Goal: Transaction & Acquisition: Purchase product/service

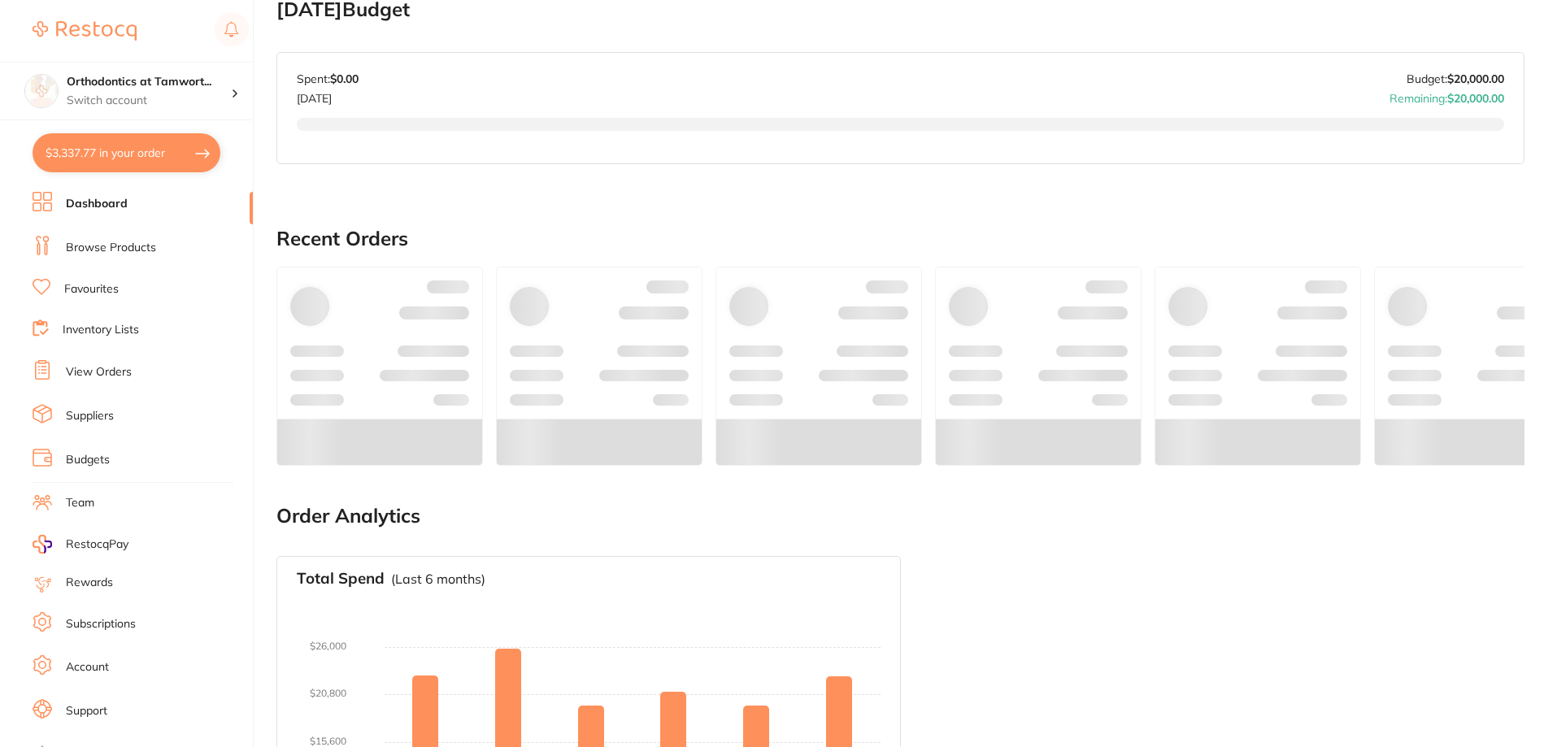
scroll to position [780, 0]
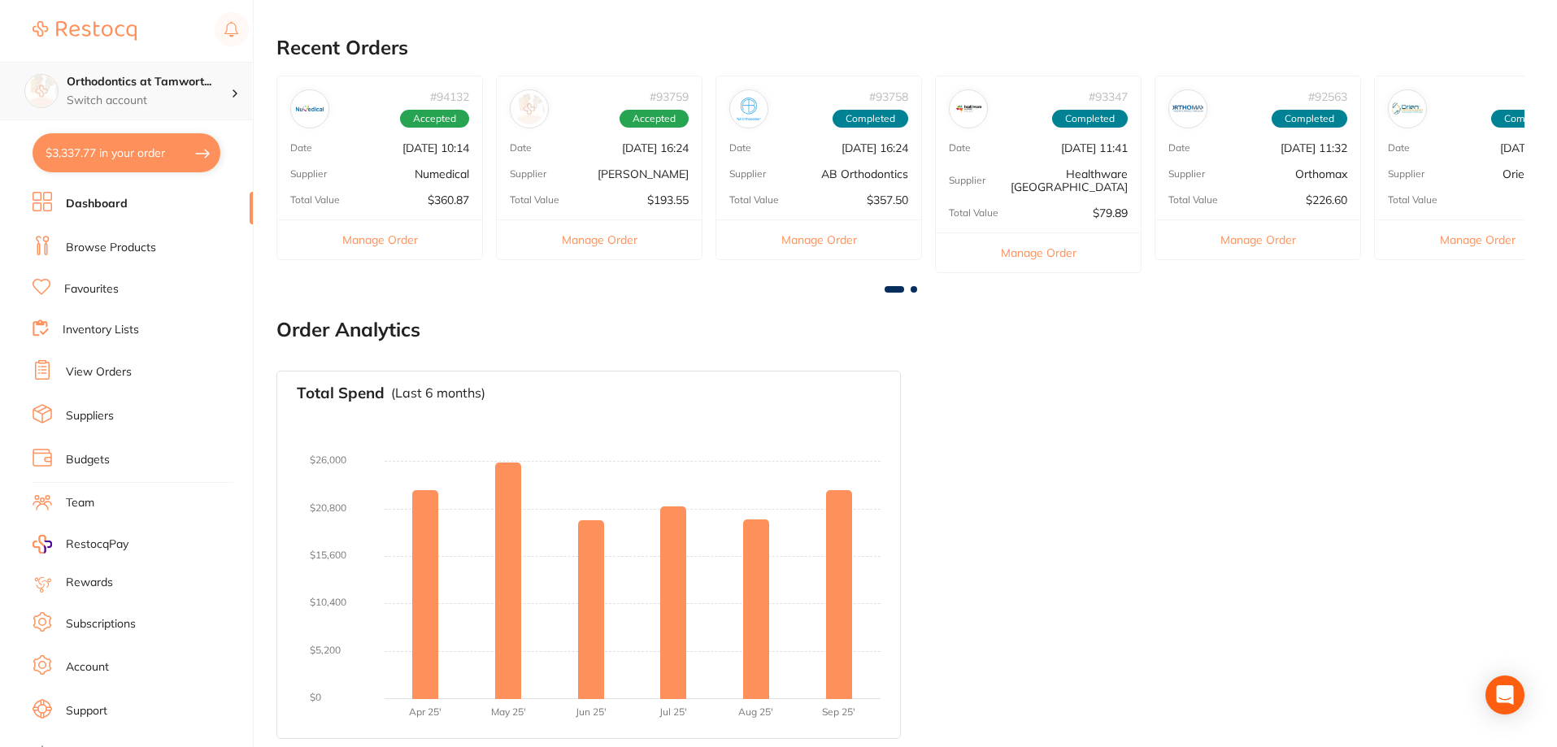
click at [187, 97] on p "Switch account" at bounding box center [149, 101] width 164 height 16
click at [209, 88] on h4 "Orthodontics at Tamwort..." at bounding box center [149, 82] width 164 height 16
click at [222, 80] on h4 "Orthodontics at Tamwort..." at bounding box center [149, 82] width 164 height 16
click at [217, 85] on h4 "Orthodontics at Tamwort..." at bounding box center [149, 82] width 164 height 16
click at [177, 154] on button "$3,337.77 in your order" at bounding box center [127, 152] width 188 height 39
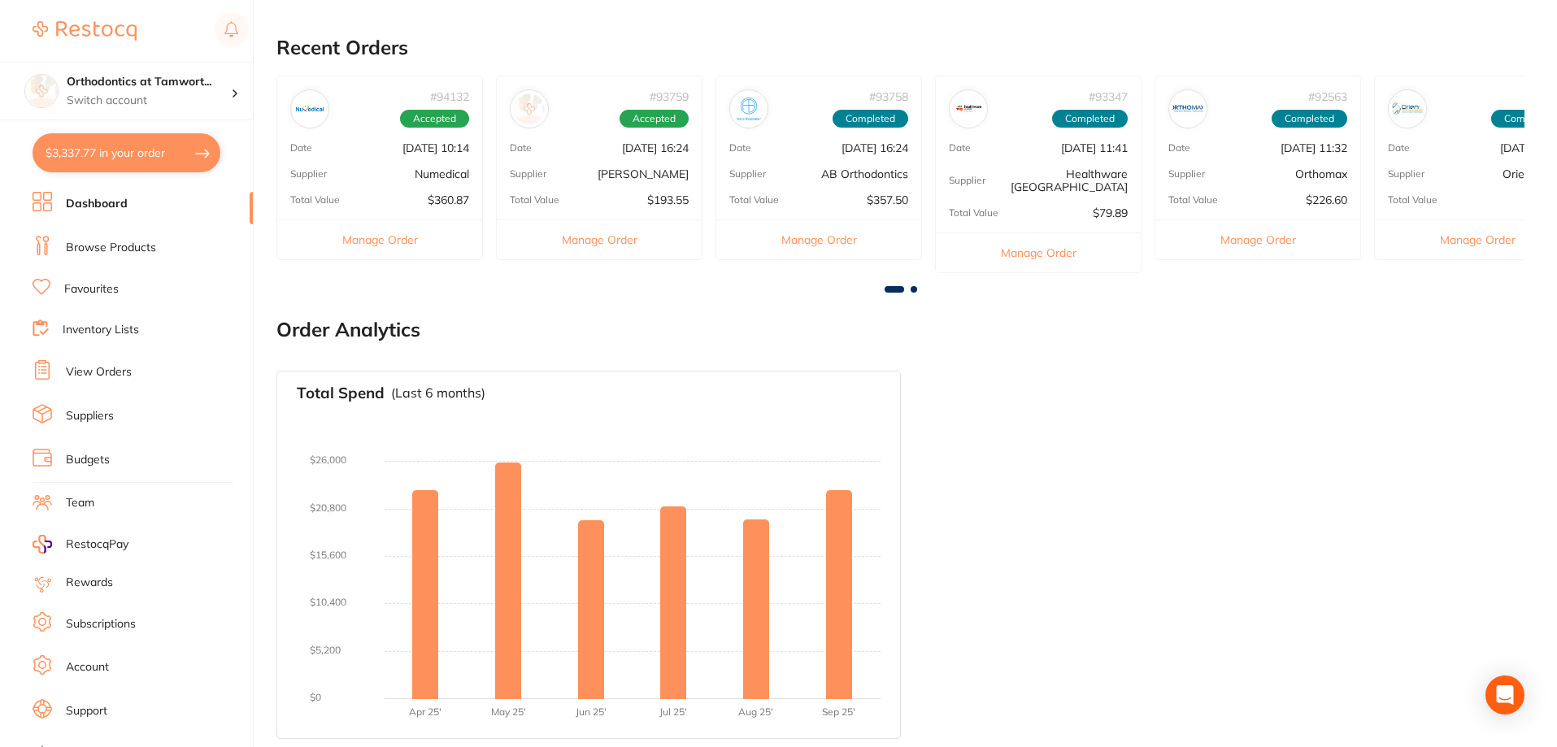
checkbox input "true"
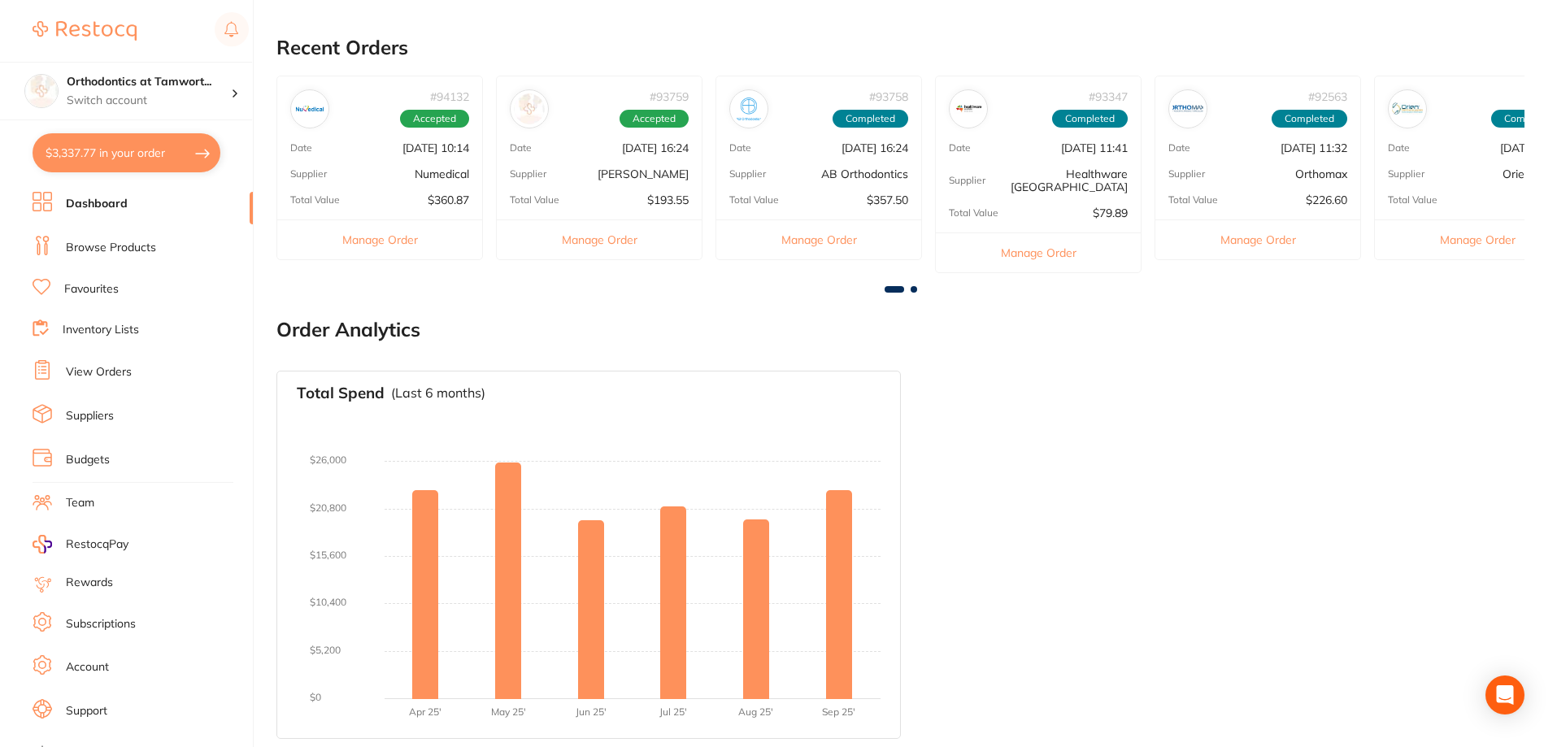
checkbox input "true"
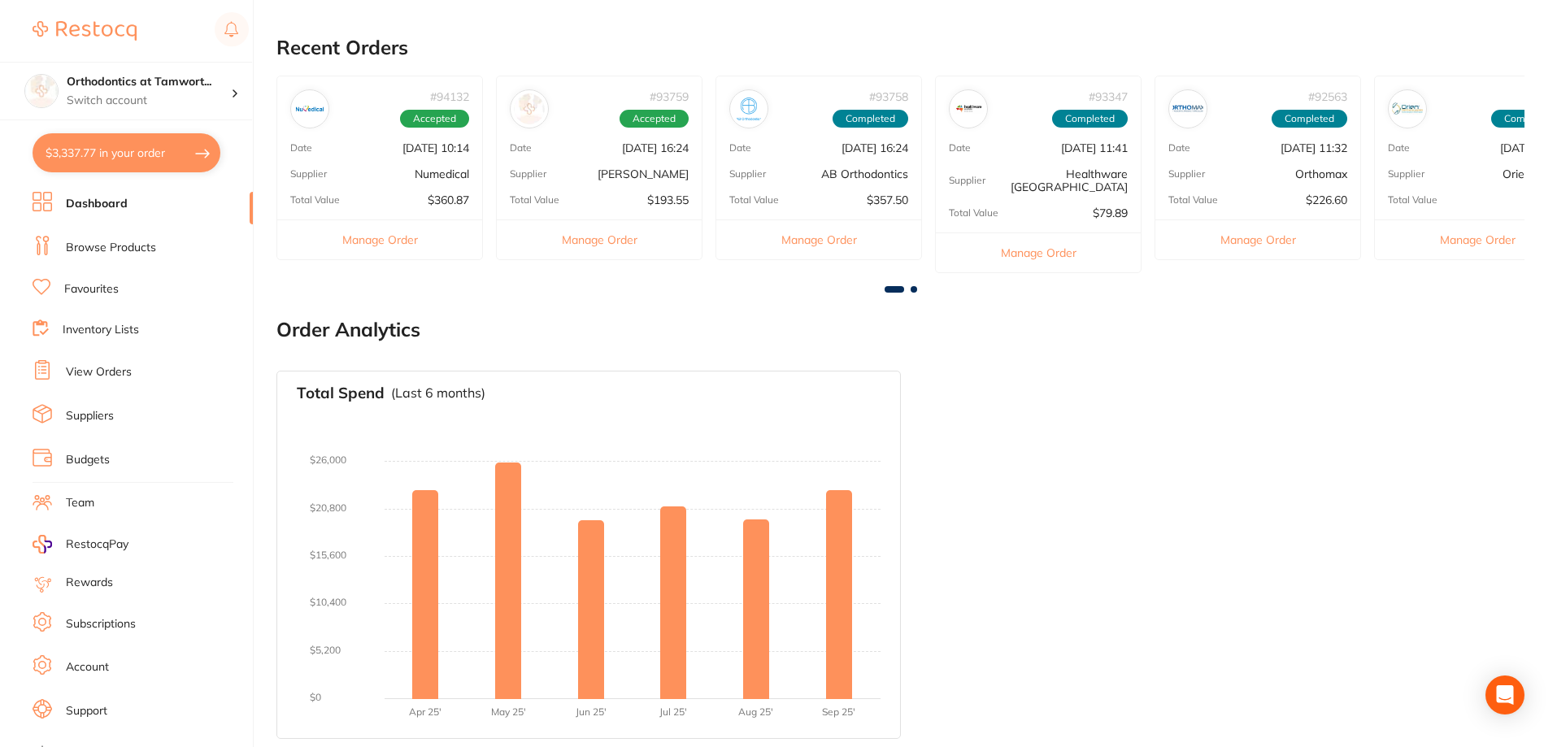
checkbox input "true"
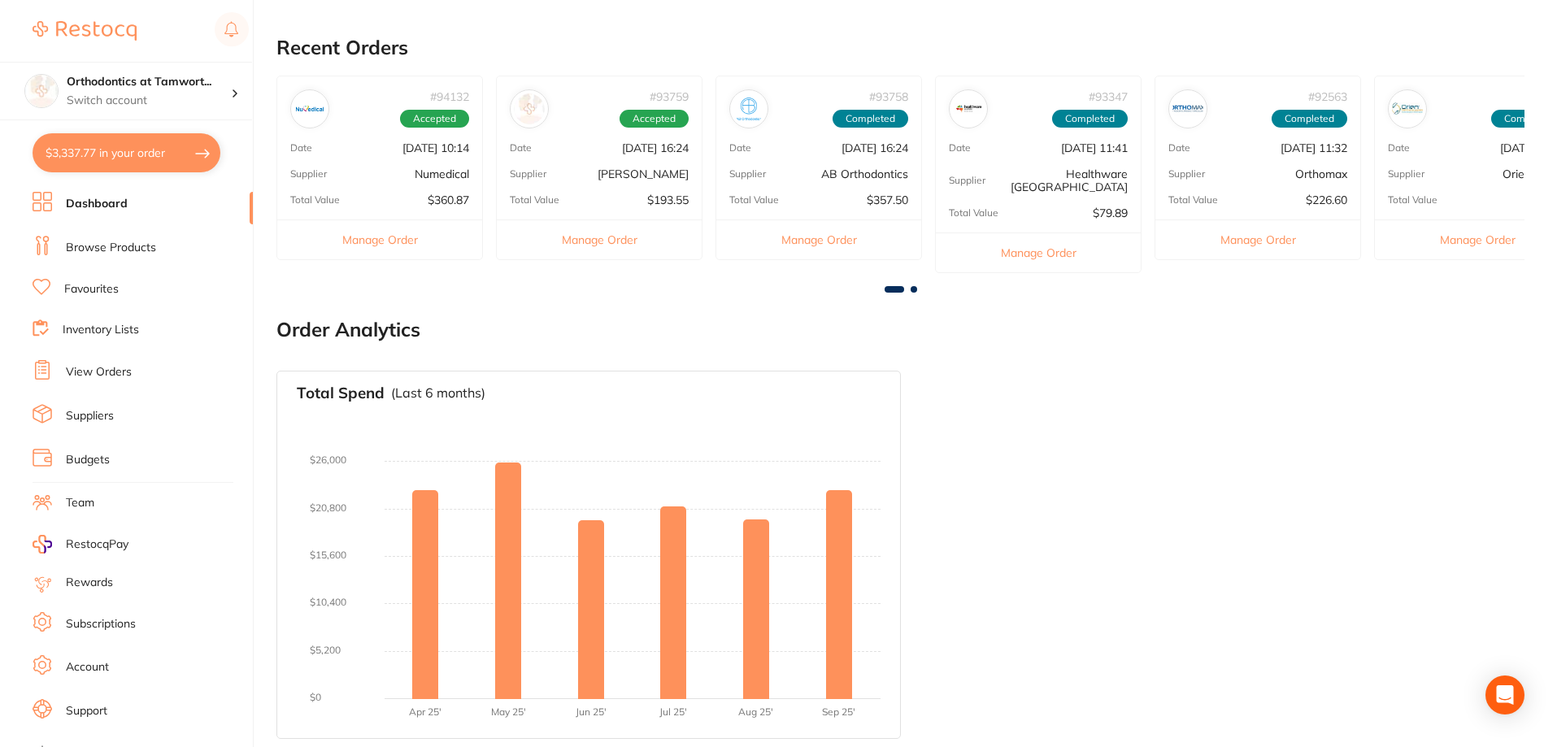
checkbox input "true"
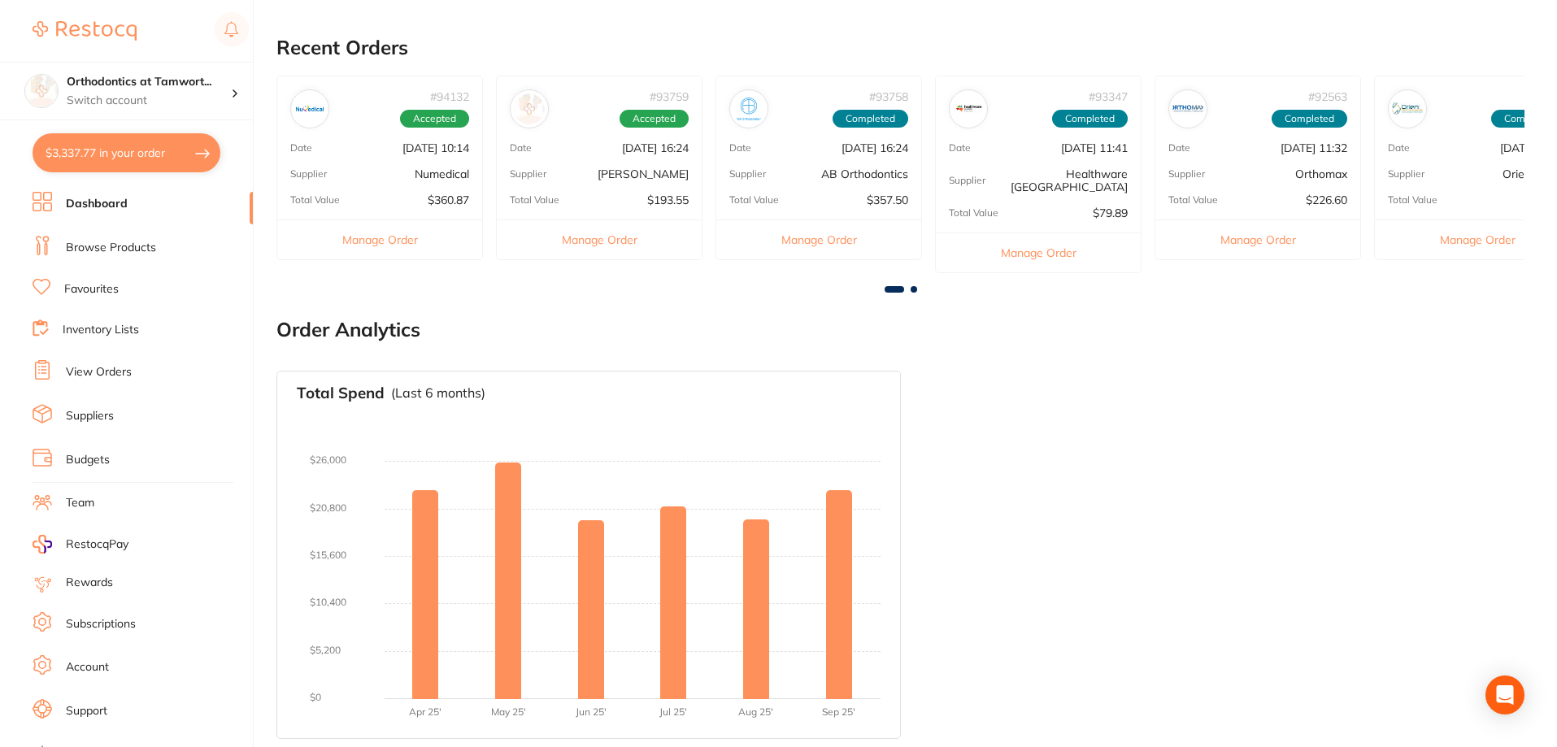
checkbox input "true"
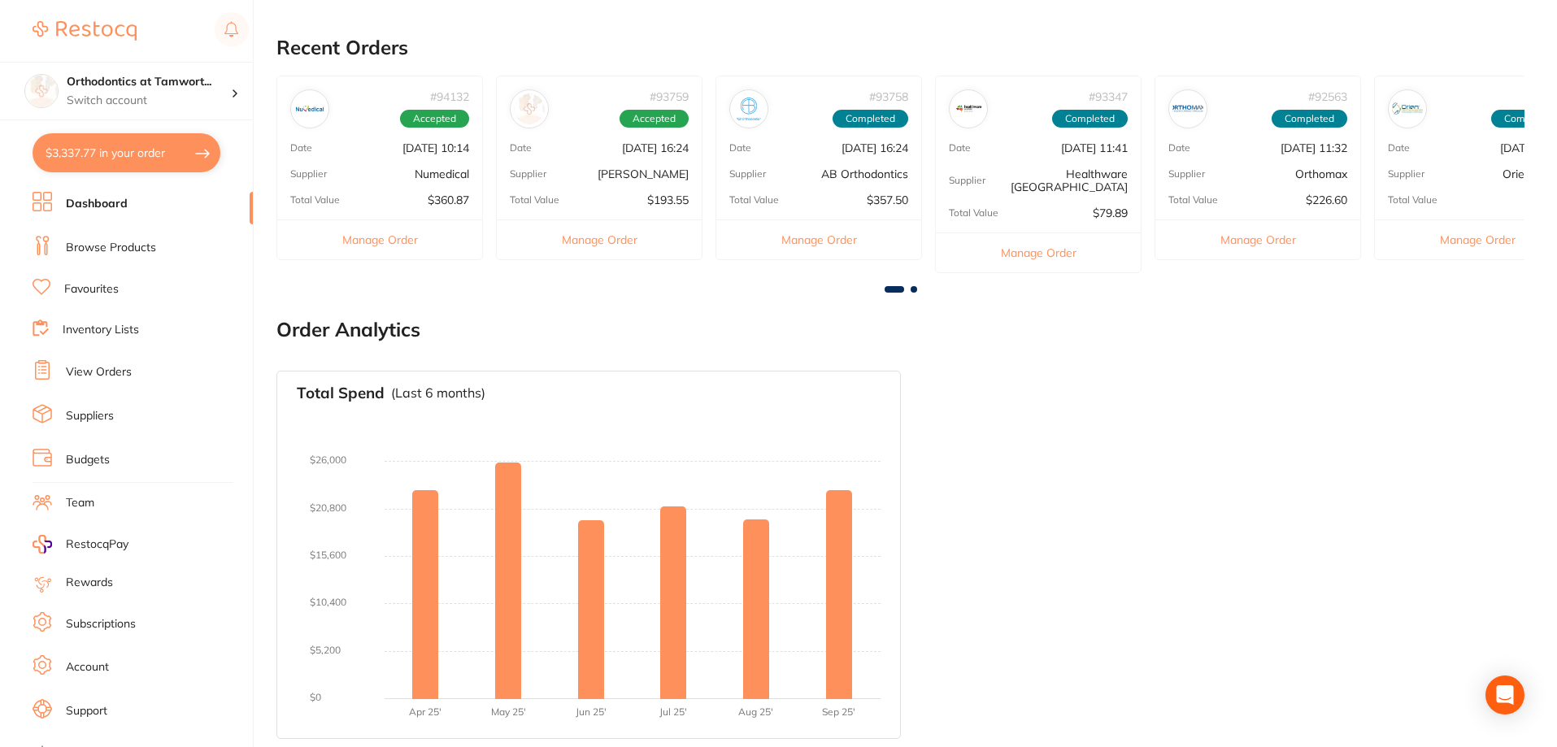
checkbox input "true"
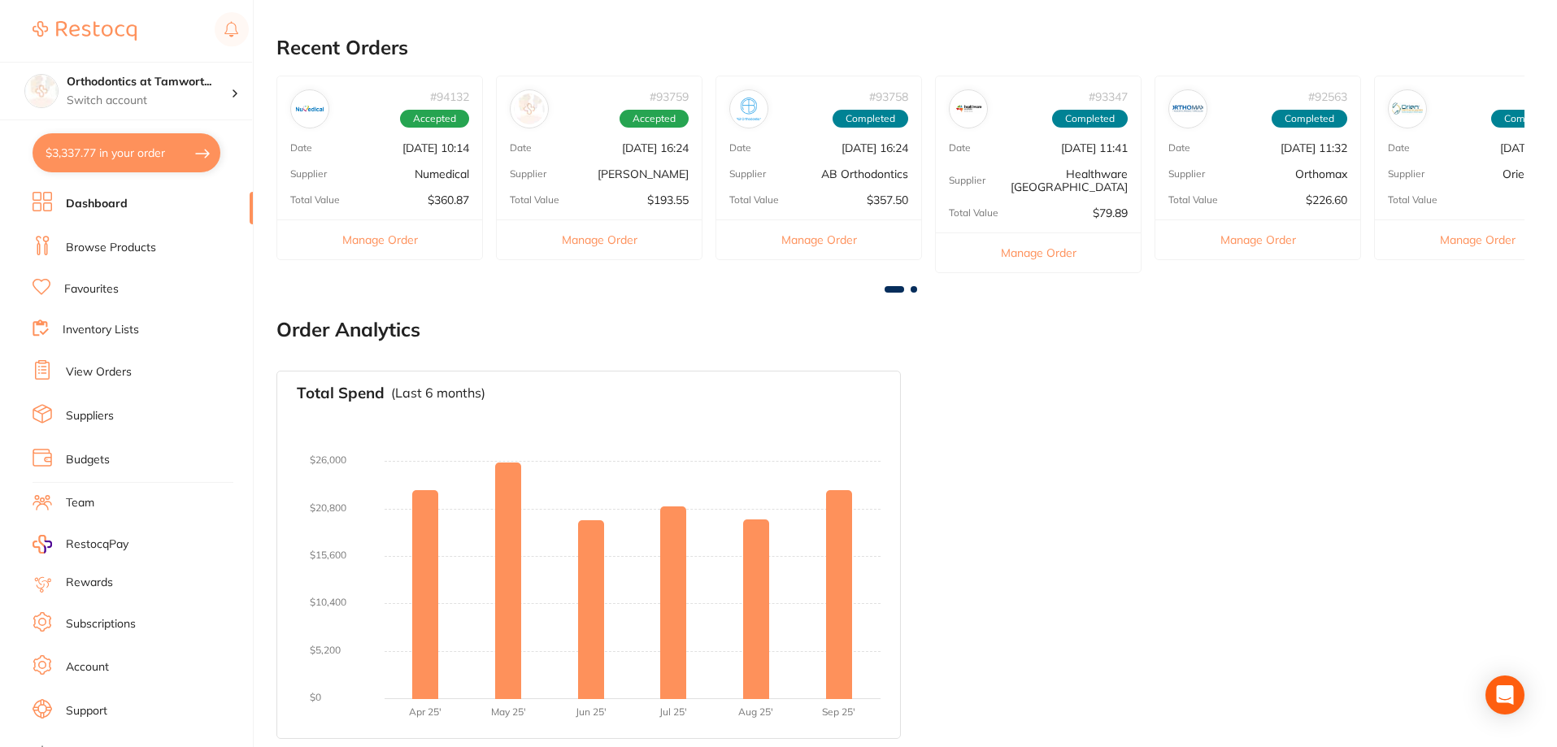
checkbox input "true"
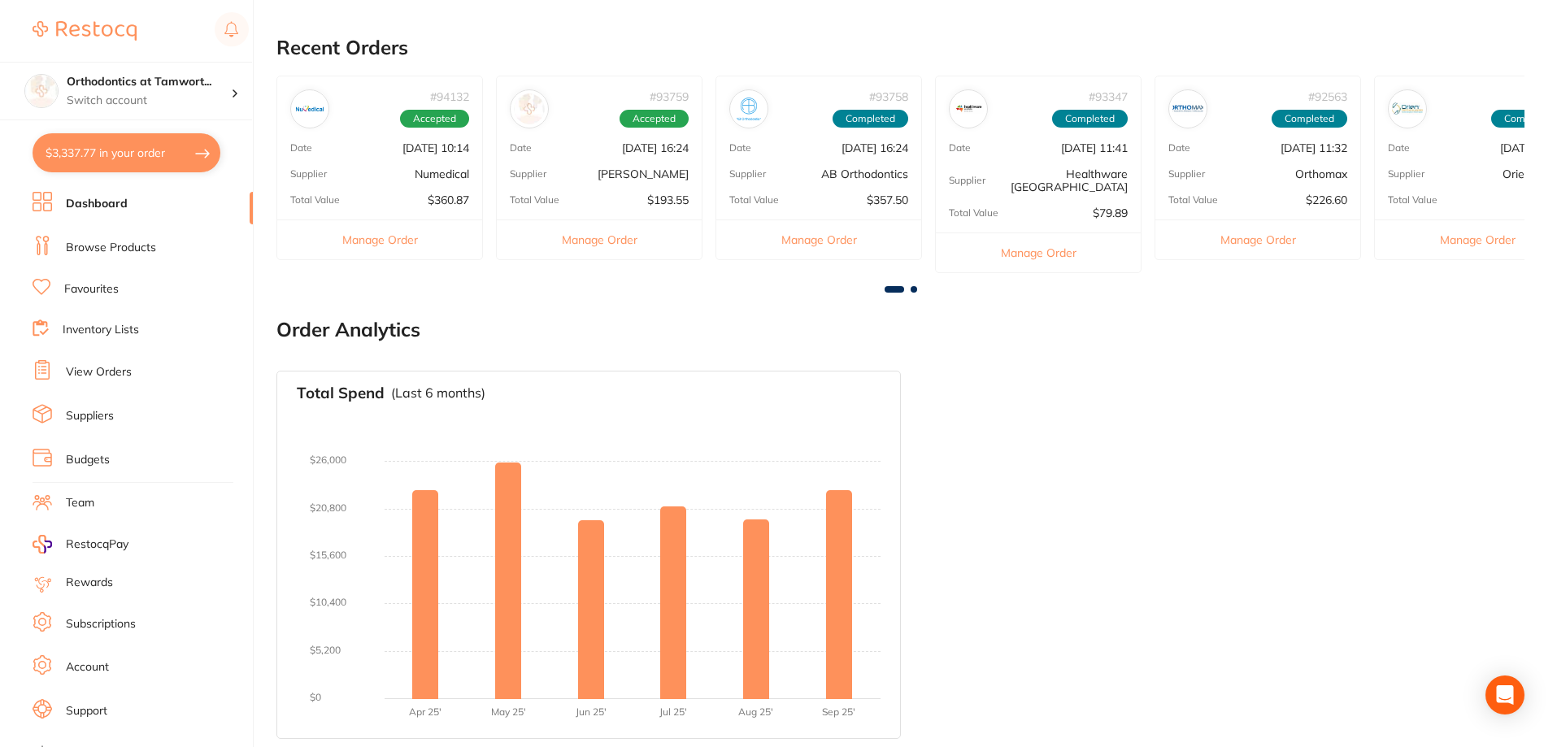
checkbox input "true"
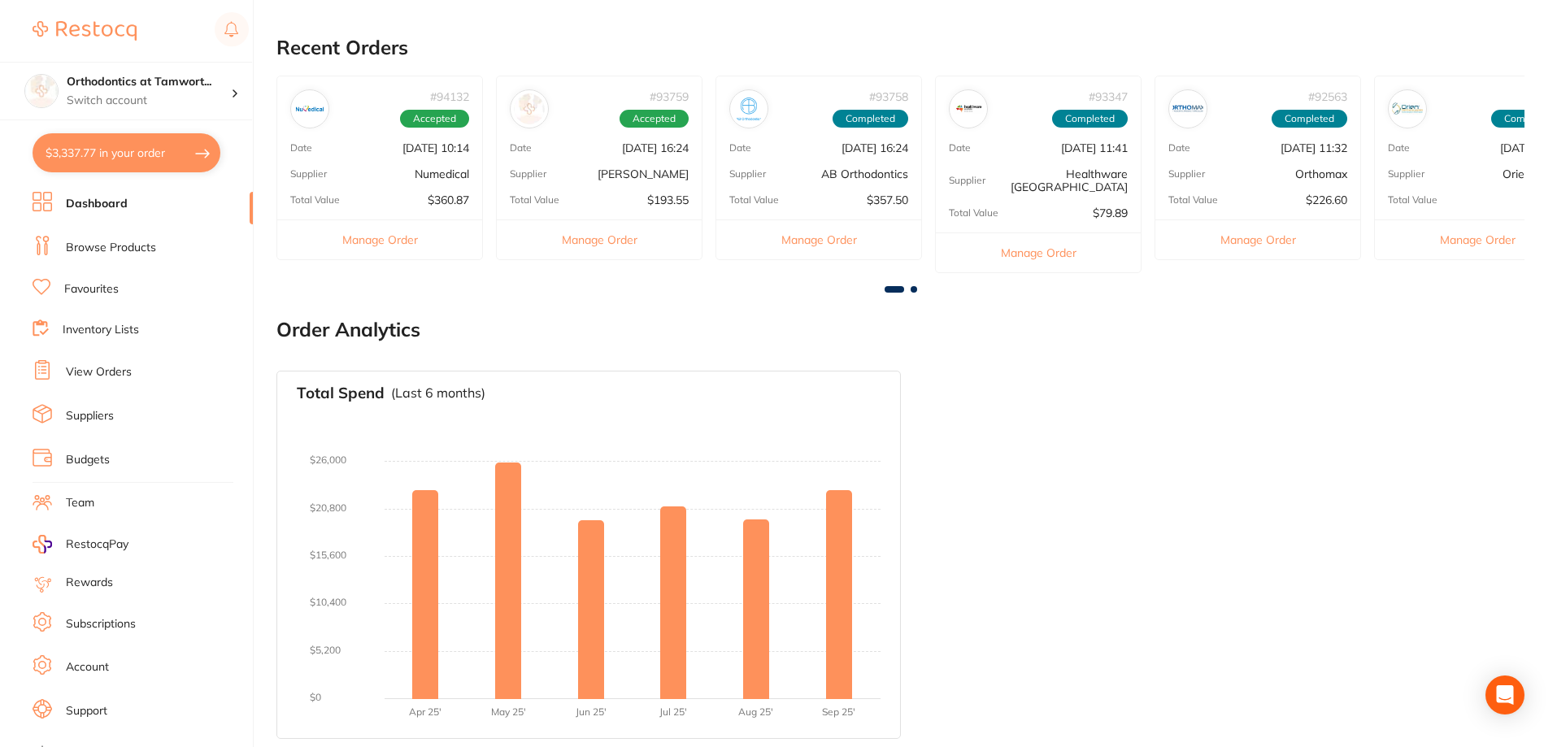
checkbox input "true"
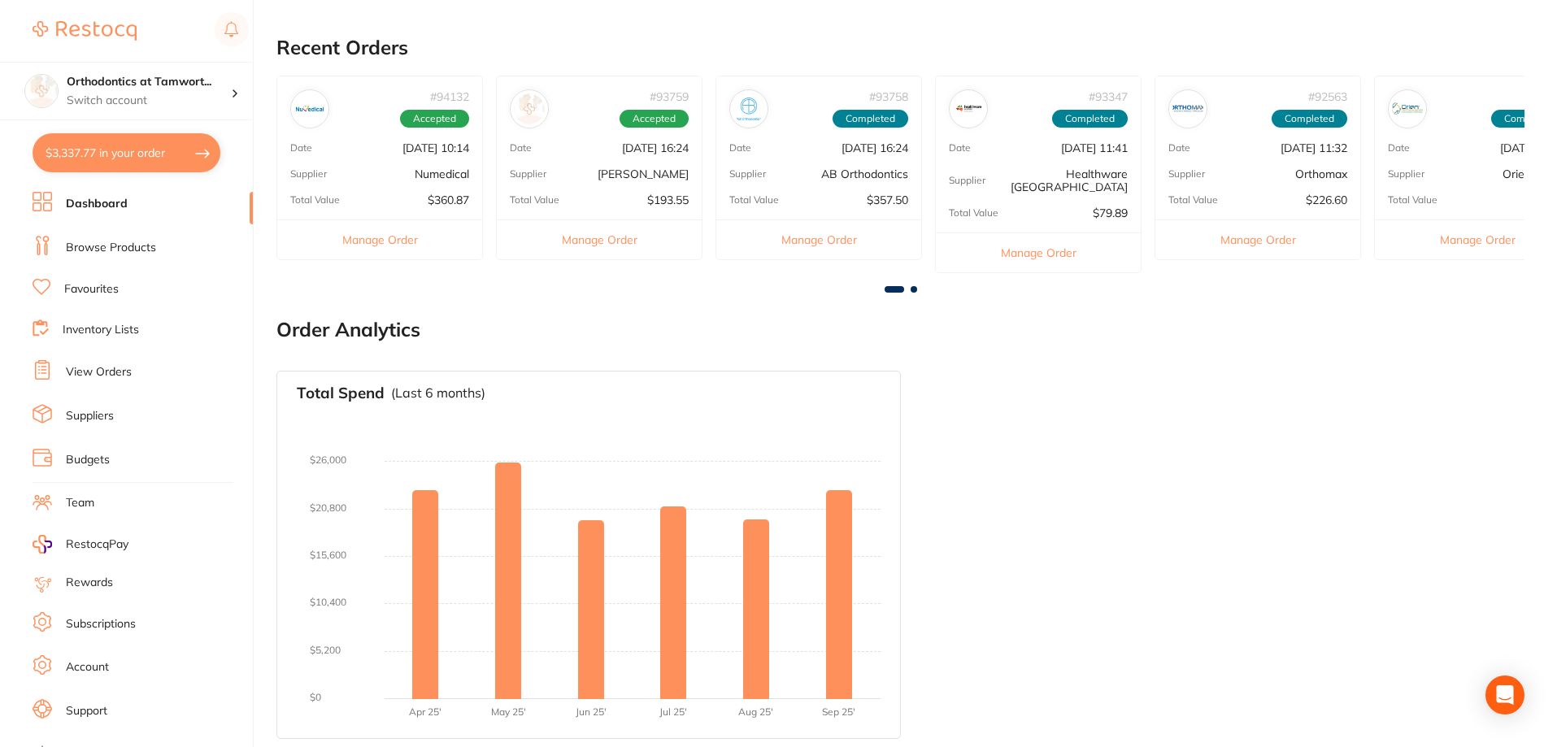
checkbox input "true"
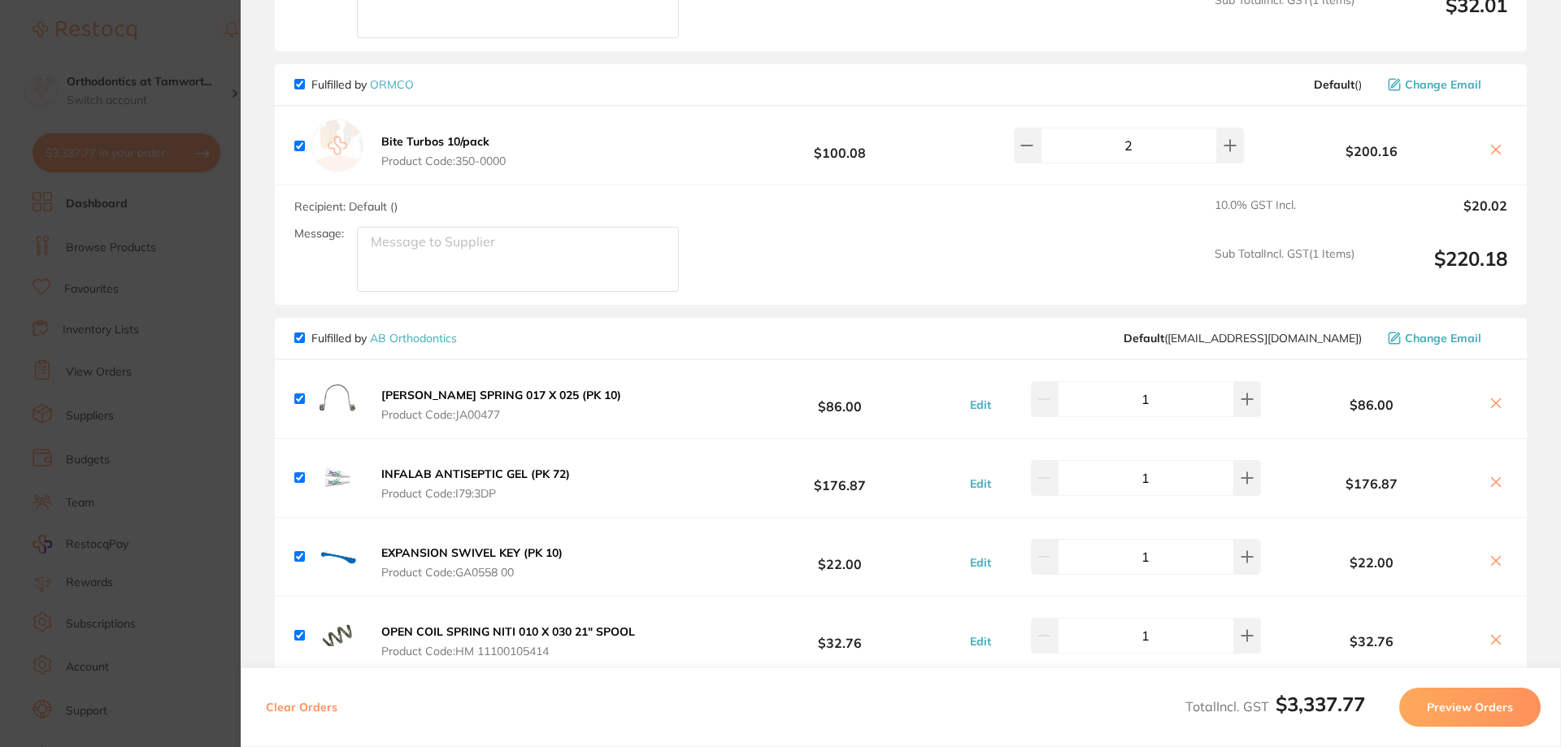
scroll to position [0, 0]
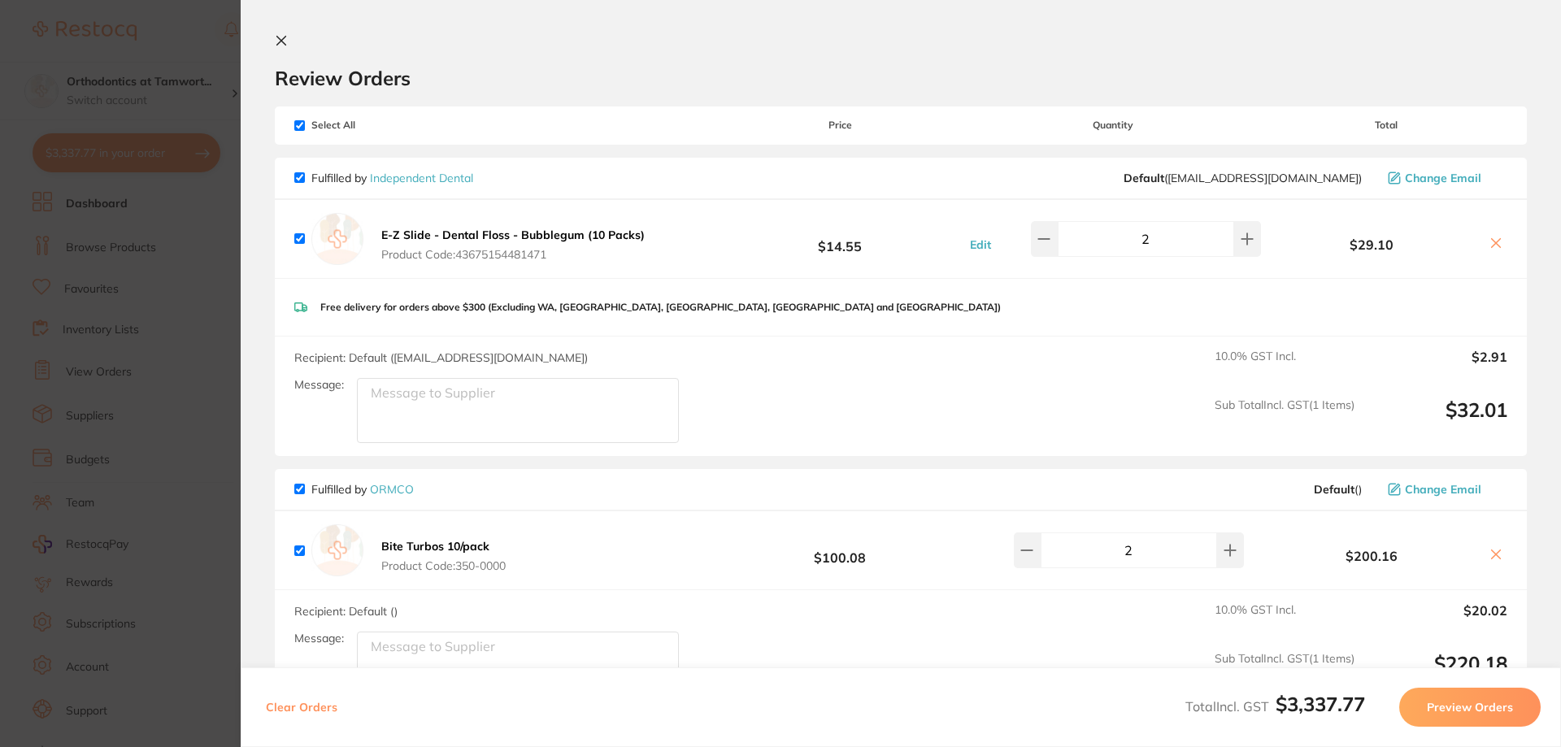
click at [277, 41] on icon at bounding box center [281, 40] width 13 height 13
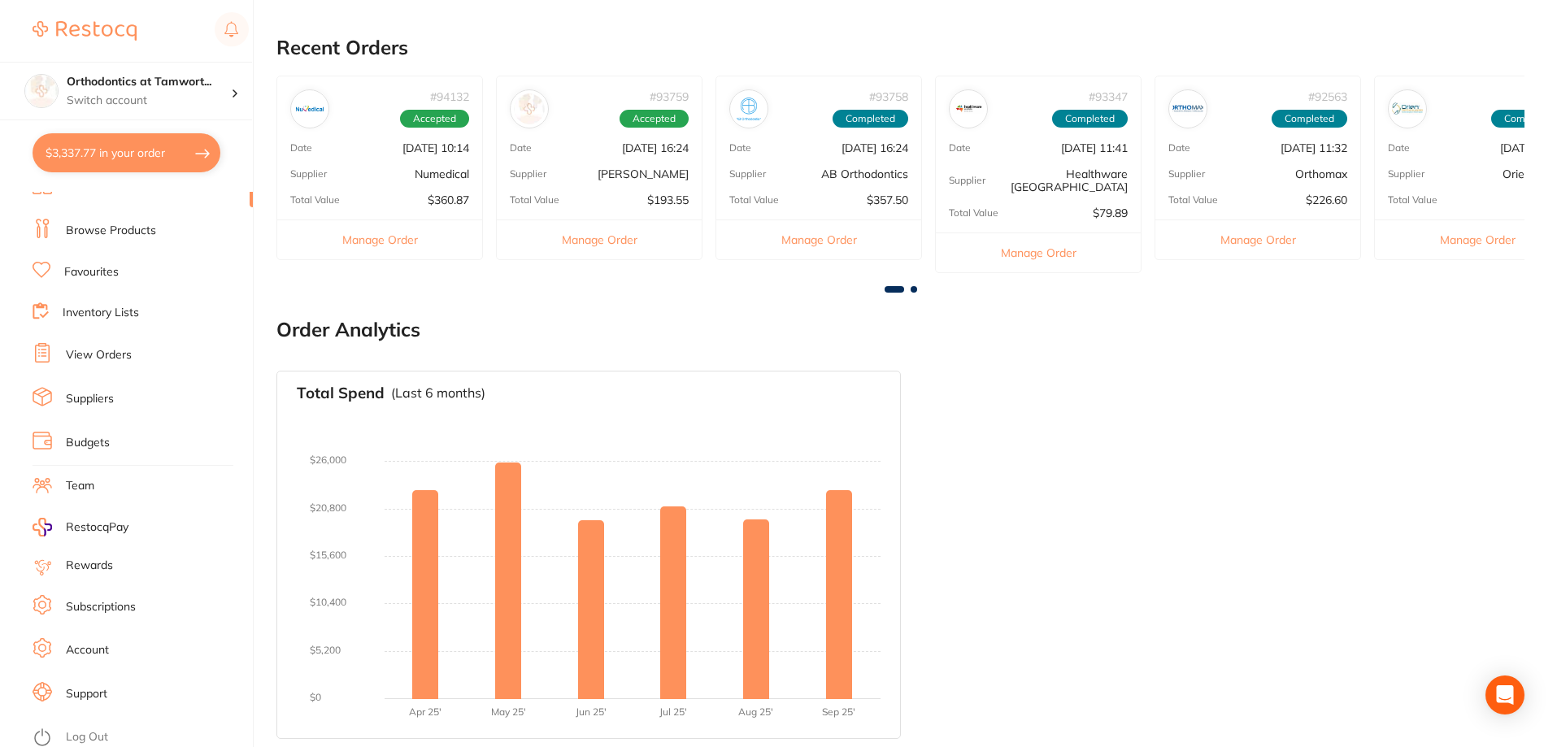
scroll to position [21, 0]
click at [90, 728] on link "Log Out" at bounding box center [87, 733] width 42 height 16
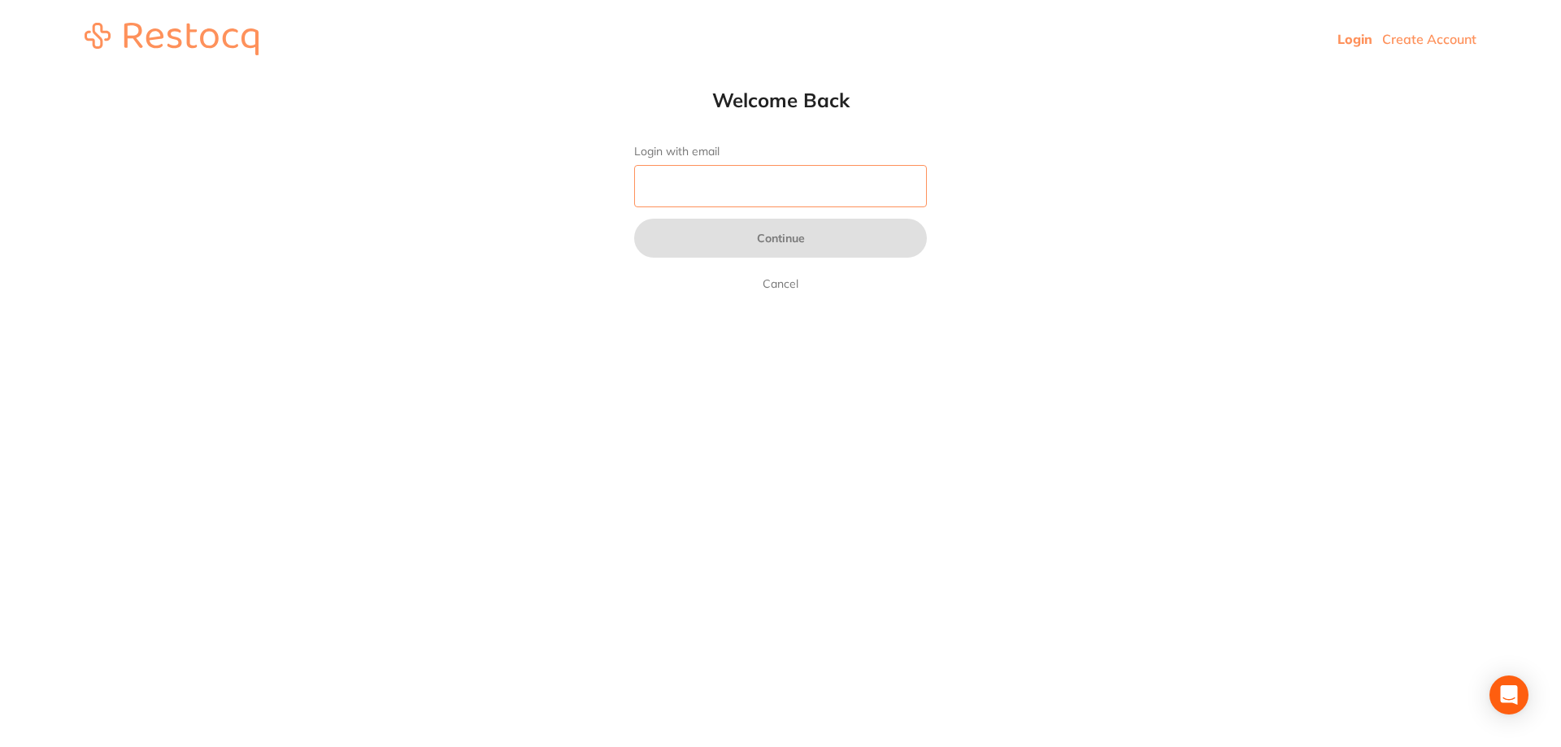
click at [769, 185] on input "Login with email" at bounding box center [780, 186] width 293 height 42
type input "[PERSON_NAME][EMAIL_ADDRESS][DOMAIN_NAME]"
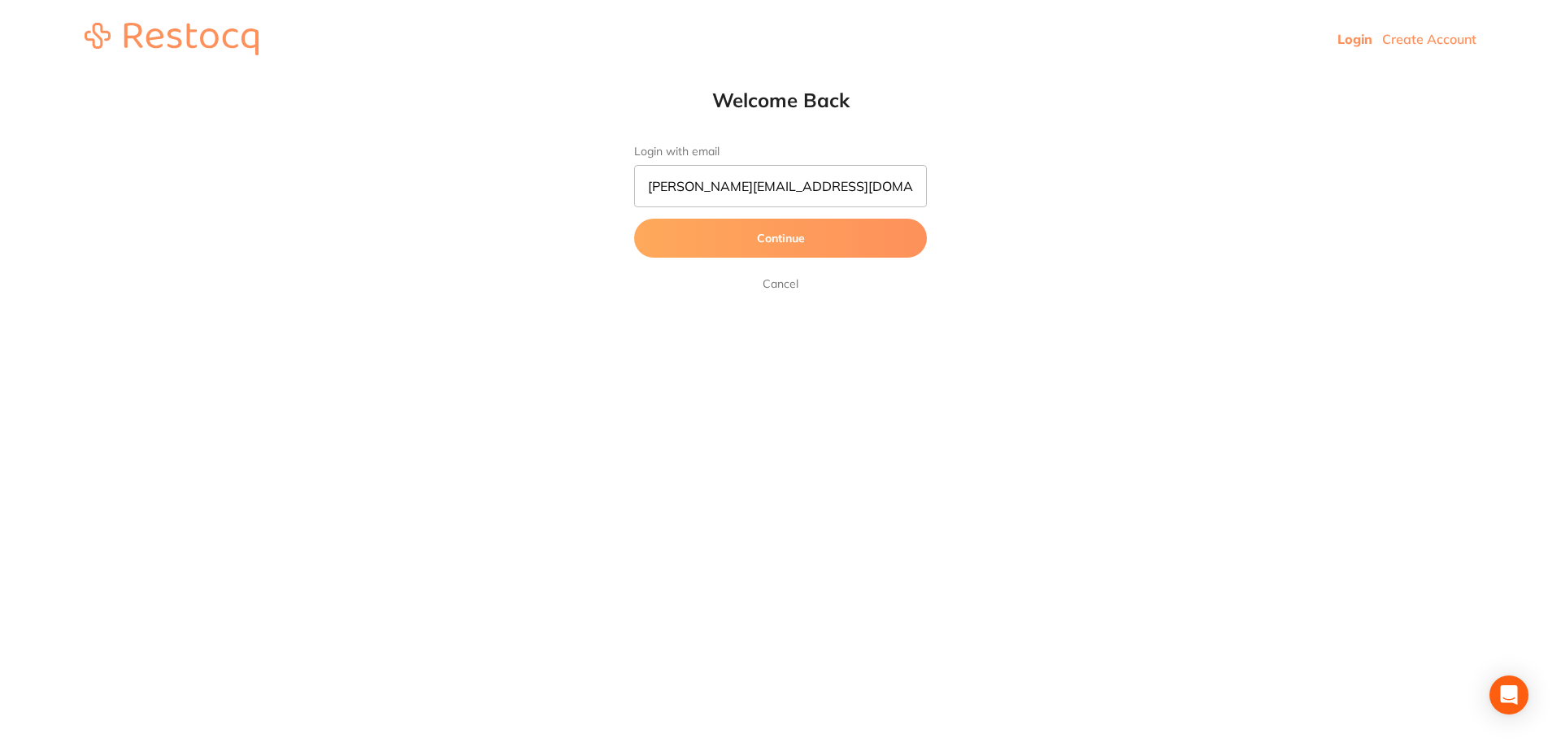
click at [776, 250] on button "Continue" at bounding box center [780, 238] width 293 height 39
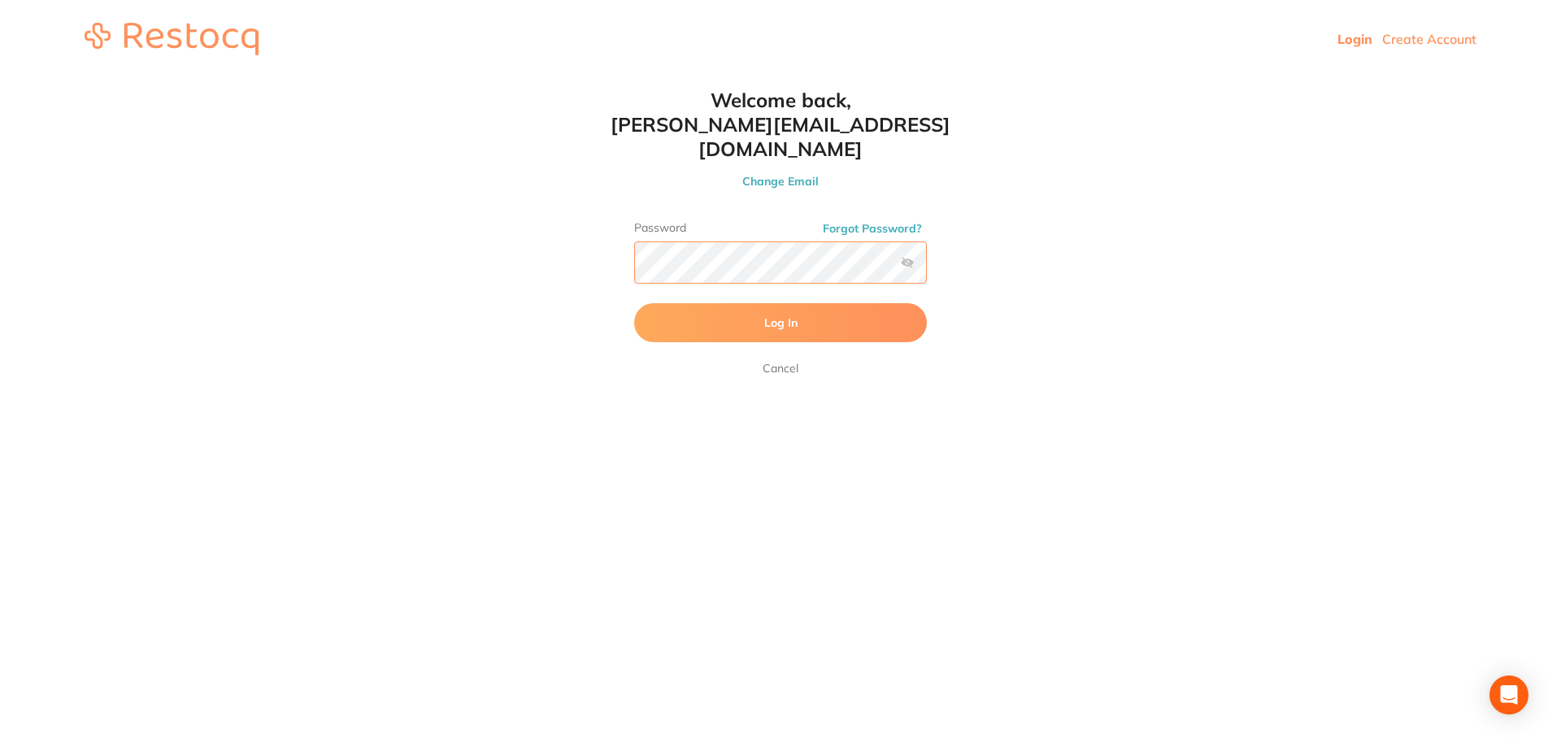
click at [634, 303] on button "Log In" at bounding box center [780, 322] width 293 height 39
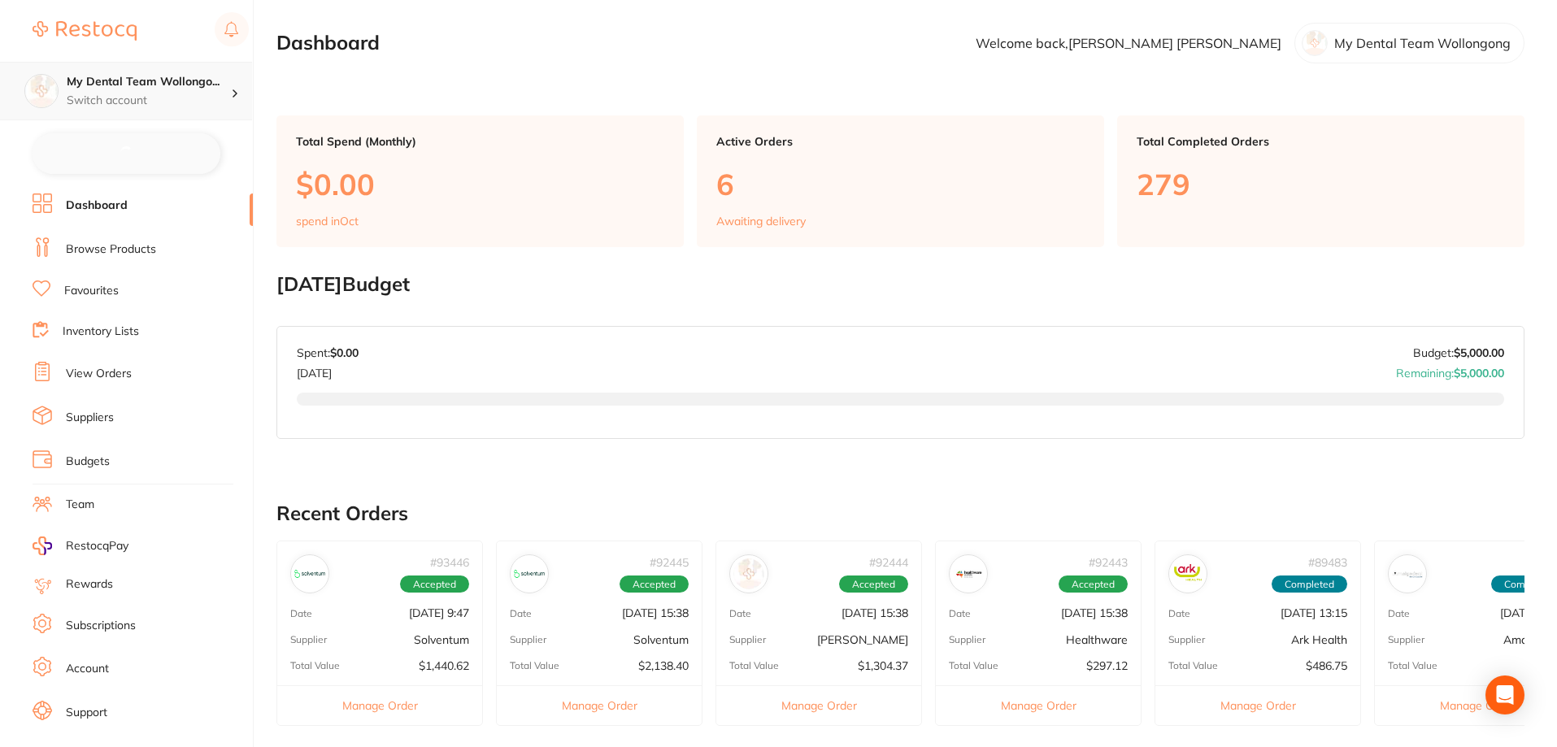
click at [215, 93] on p "Switch account" at bounding box center [149, 101] width 164 height 16
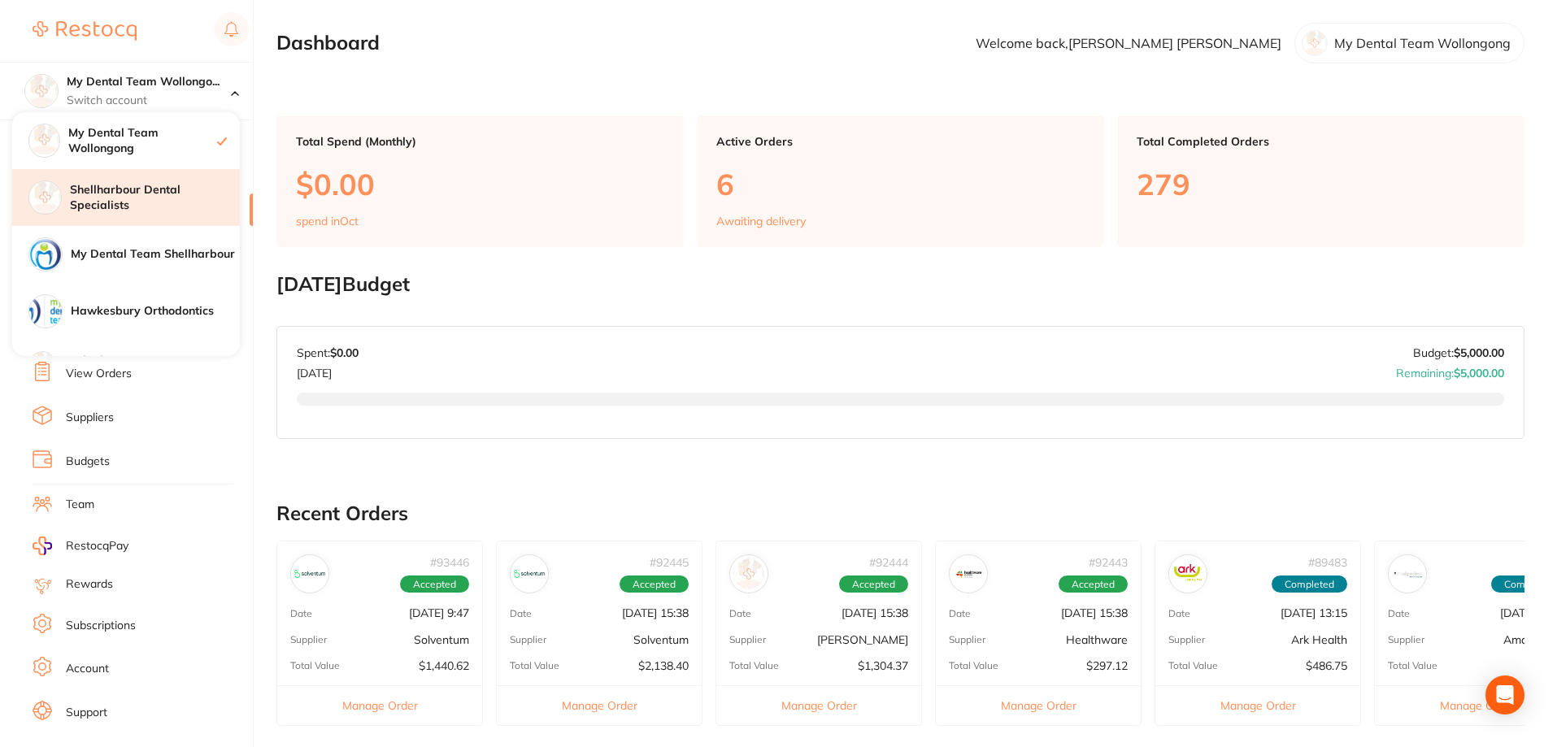
checkbox input "false"
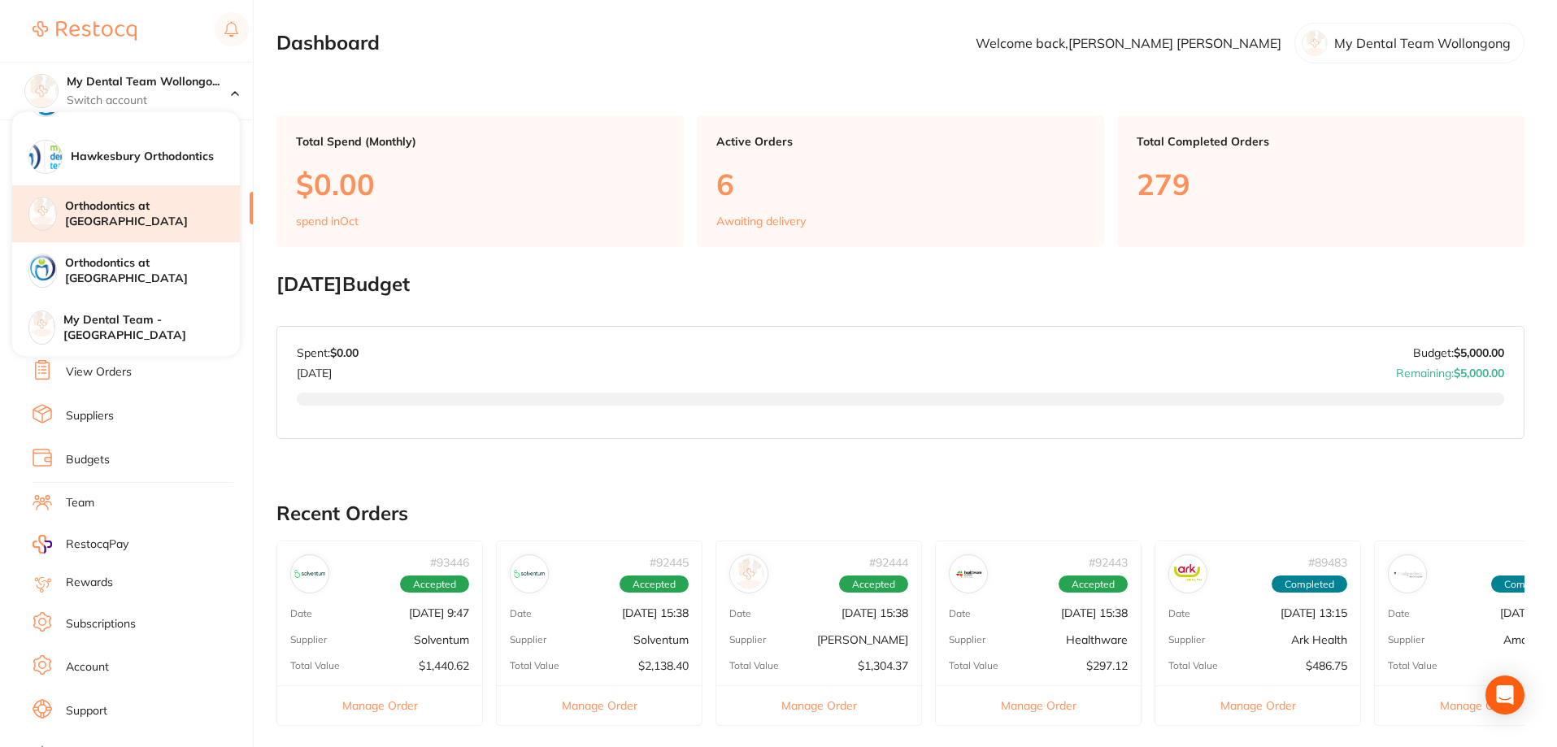
click at [187, 222] on div "Orthodontics at [GEOGRAPHIC_DATA]" at bounding box center [126, 213] width 228 height 57
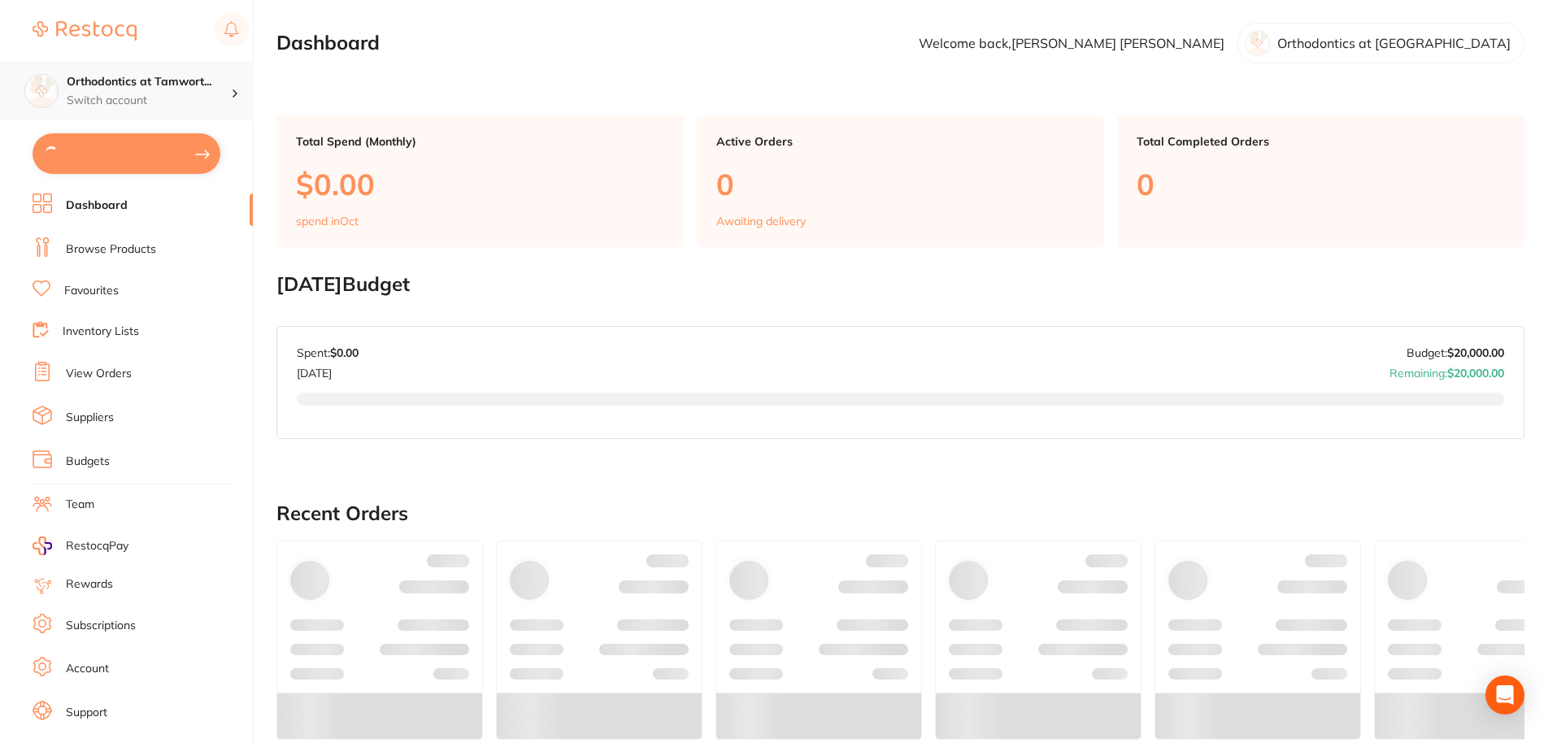
type input "60"
click at [228, 100] on p "Switch account" at bounding box center [149, 101] width 164 height 16
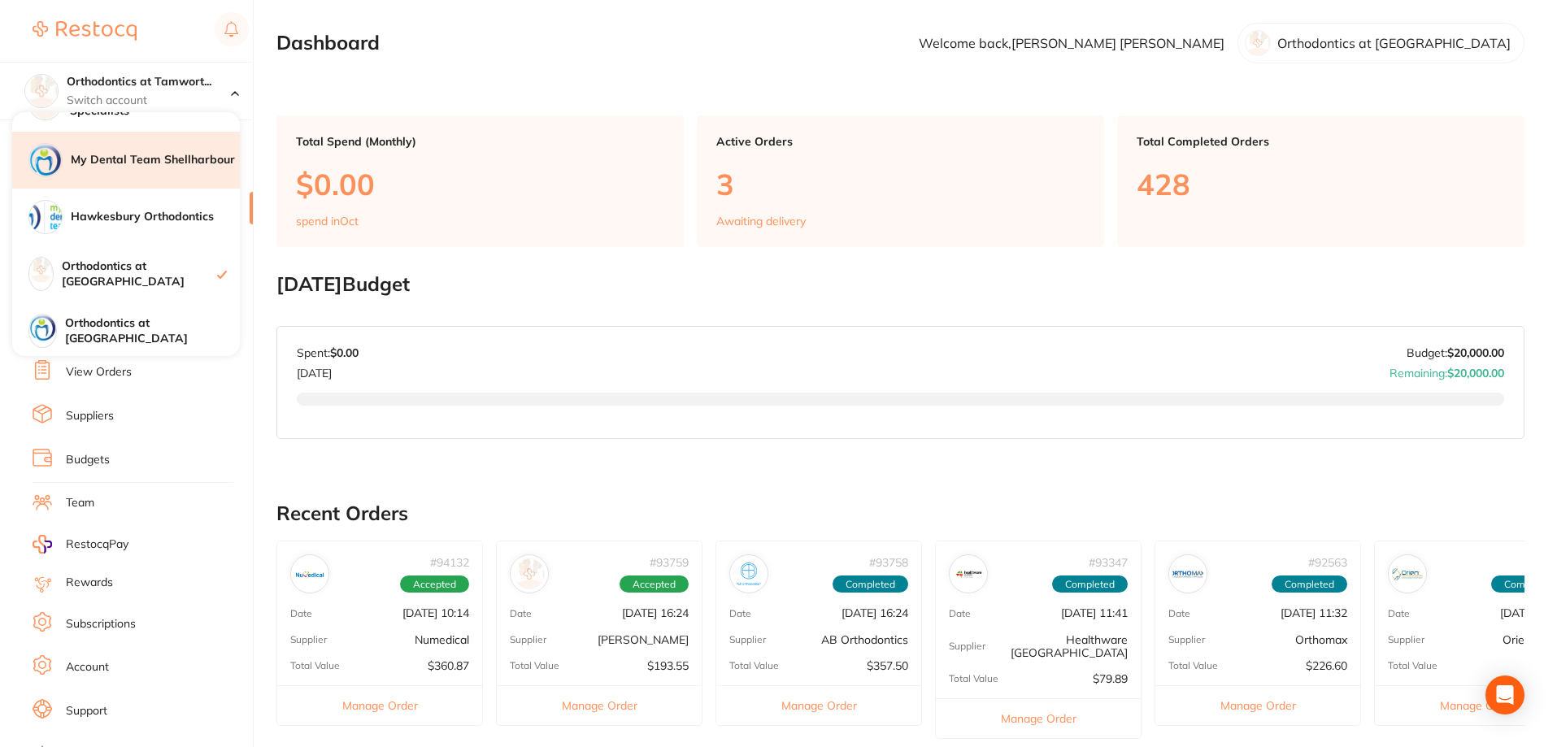
scroll to position [154, 0]
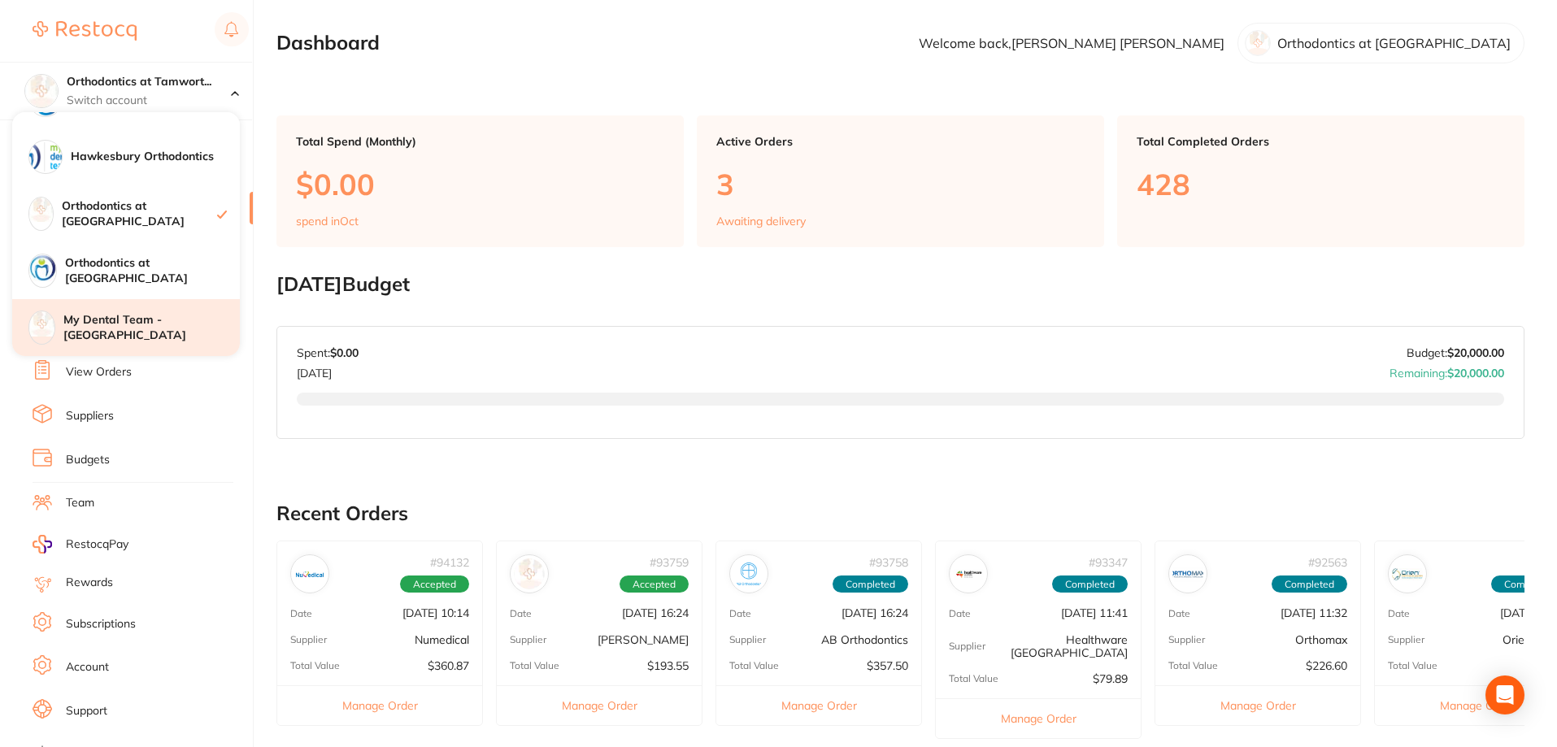
click at [152, 319] on div "My Dental Team - [GEOGRAPHIC_DATA]" at bounding box center [126, 327] width 228 height 57
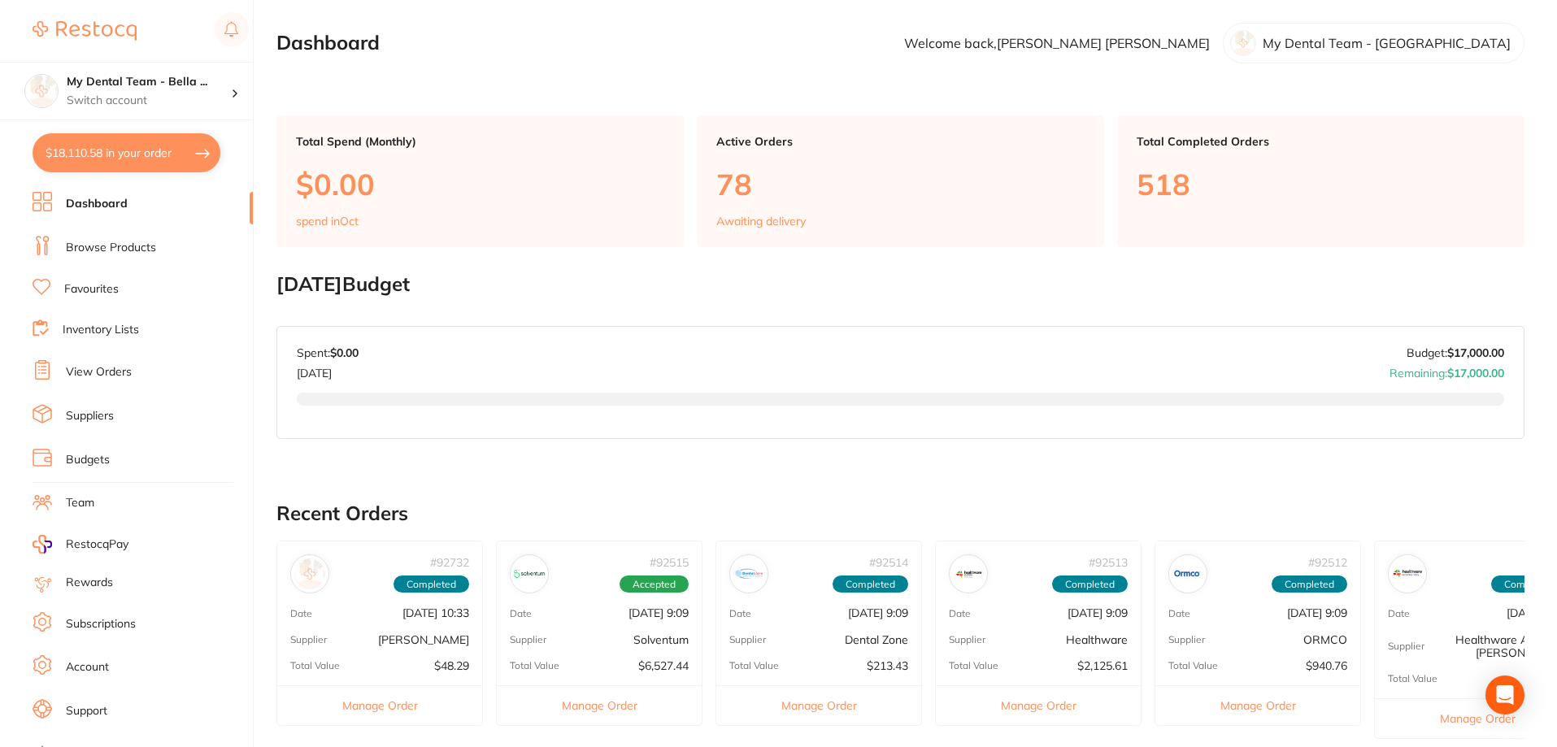
click at [207, 157] on button "$18,110.58 in your order" at bounding box center [127, 152] width 188 height 39
checkbox input "true"
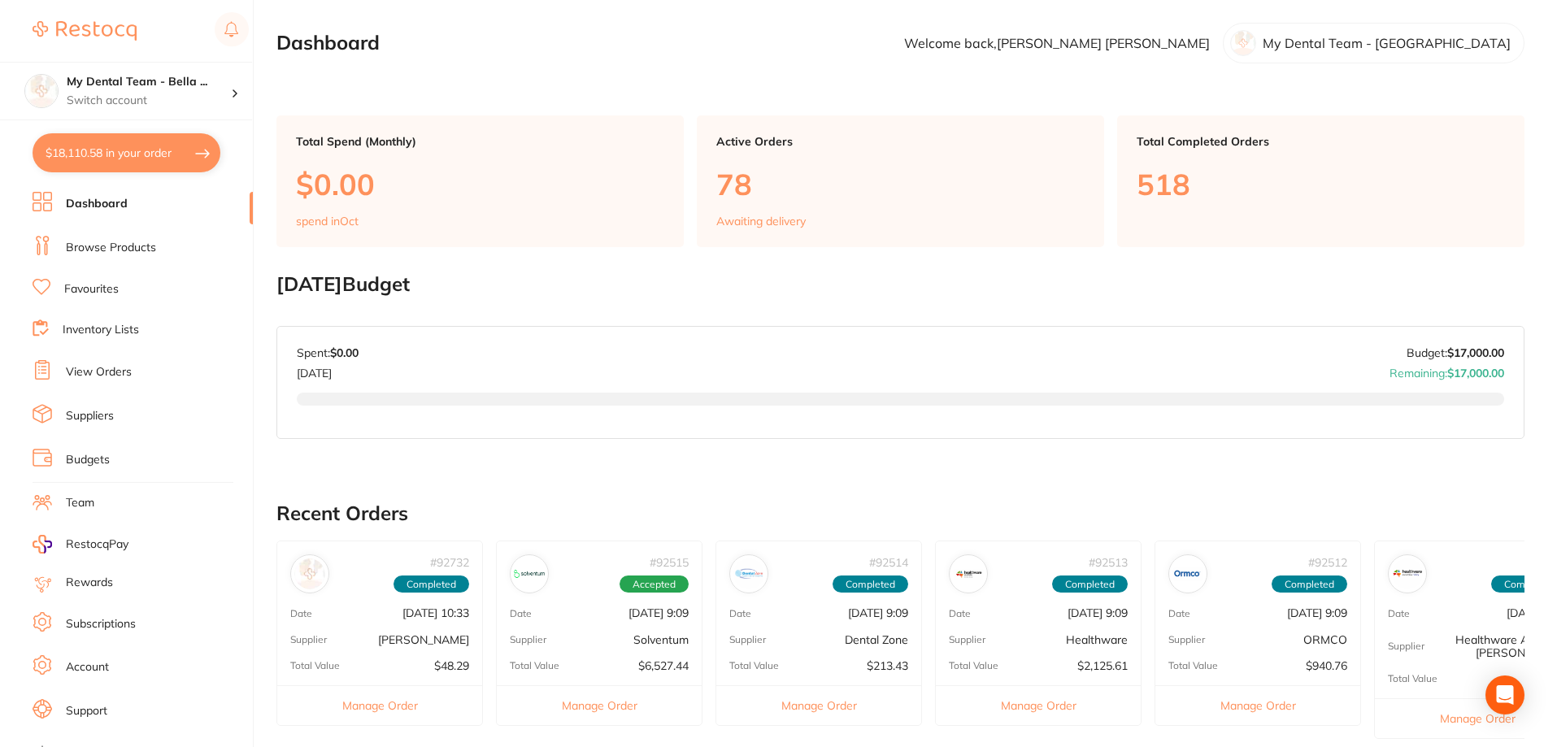
checkbox input "true"
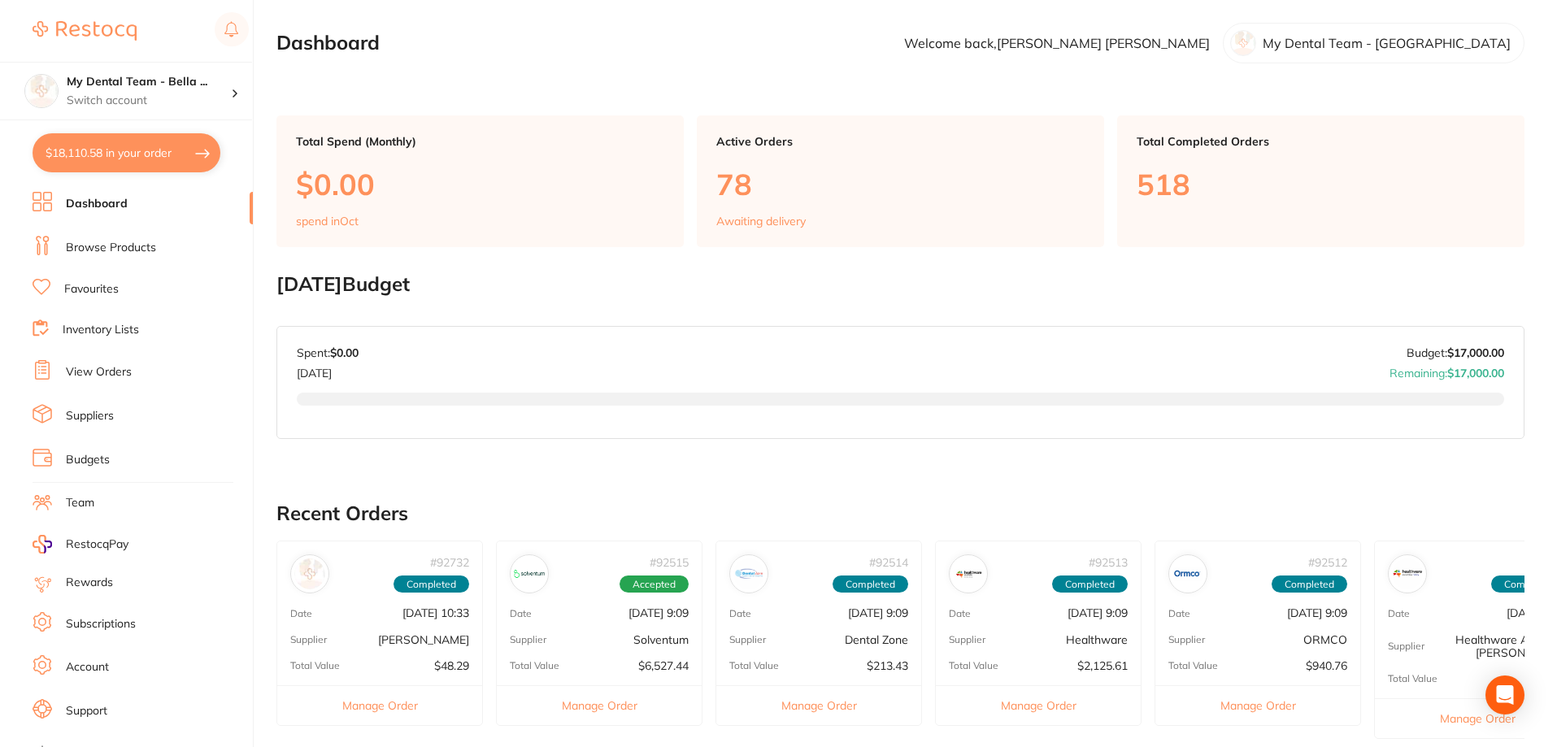
checkbox input "true"
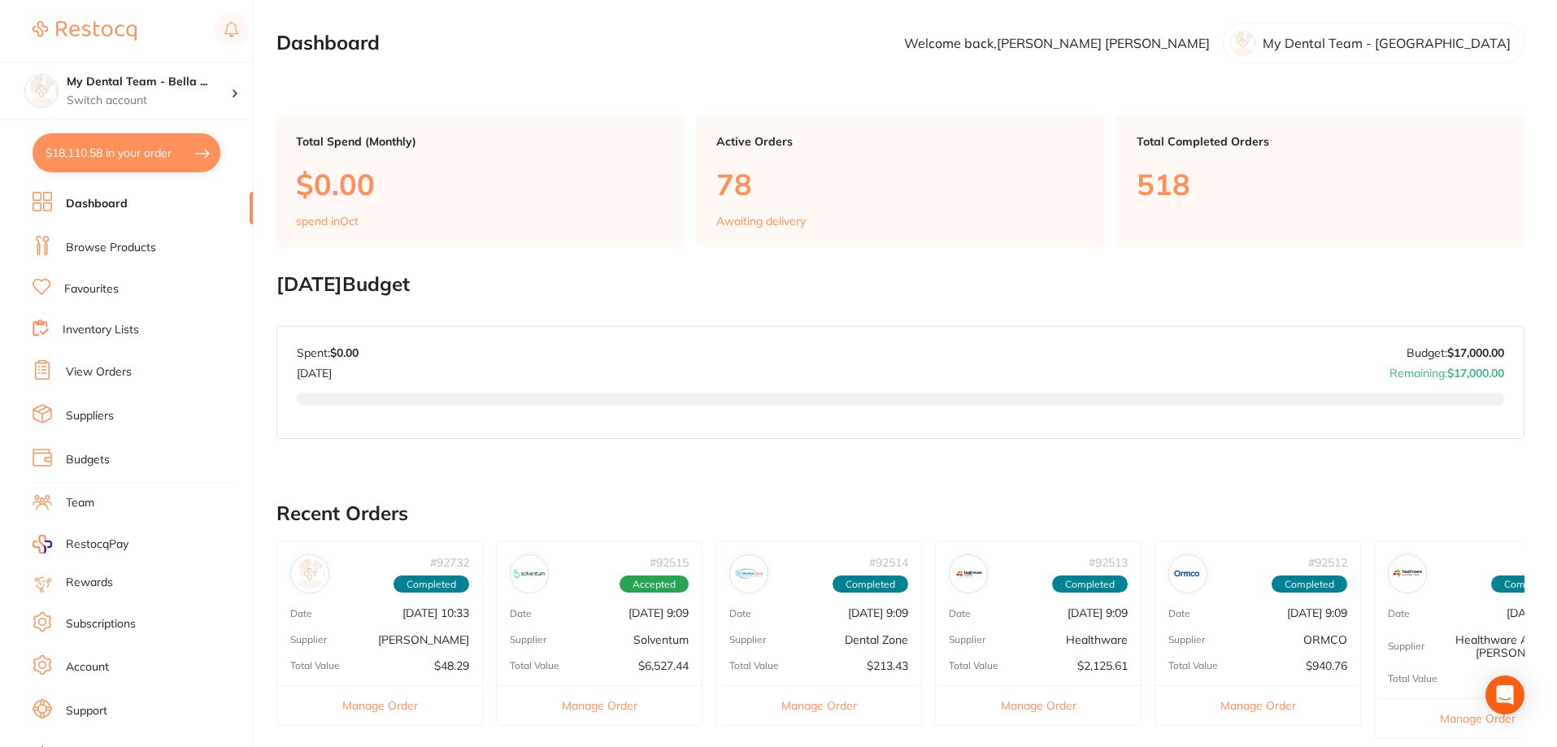
checkbox input "true"
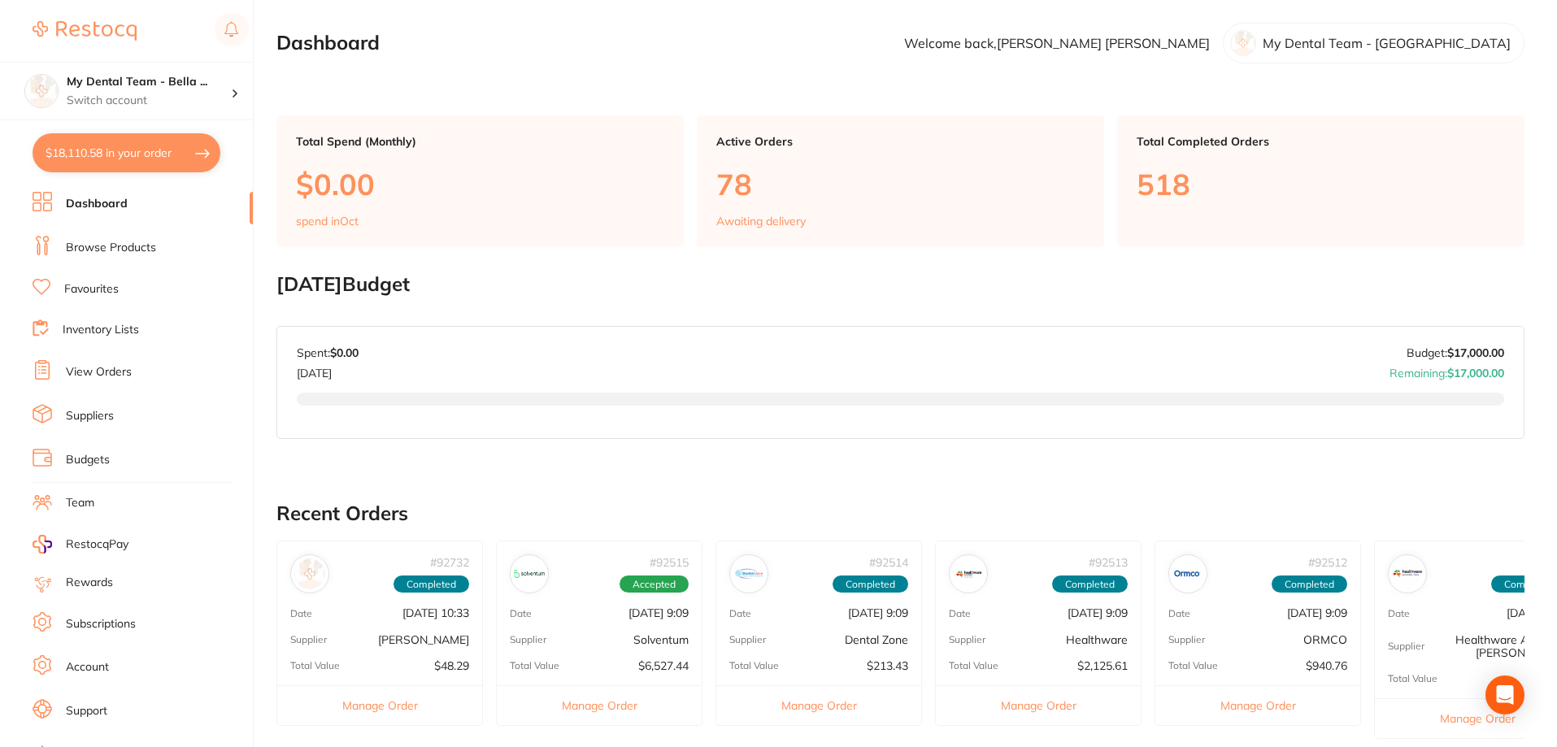
checkbox input "true"
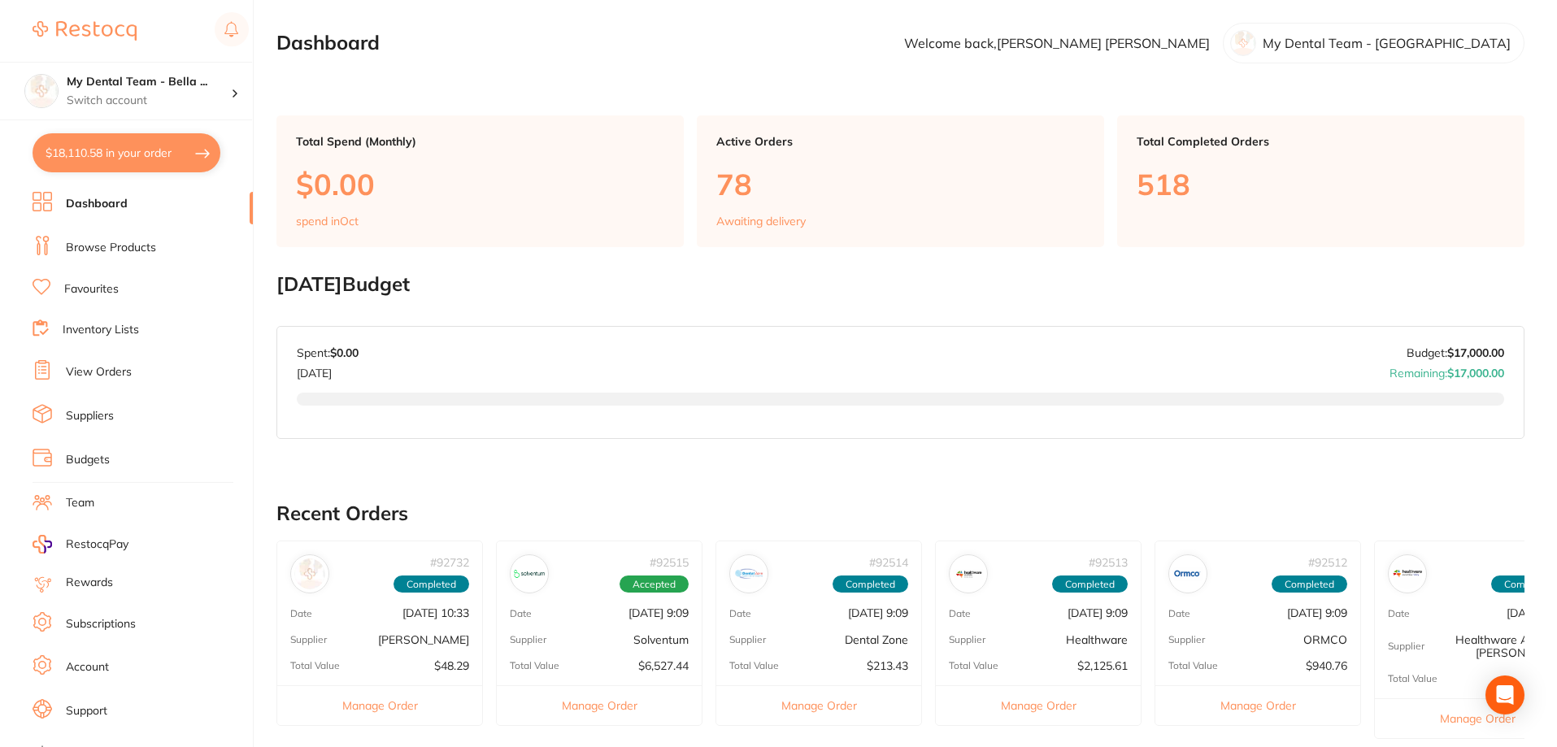
checkbox input "true"
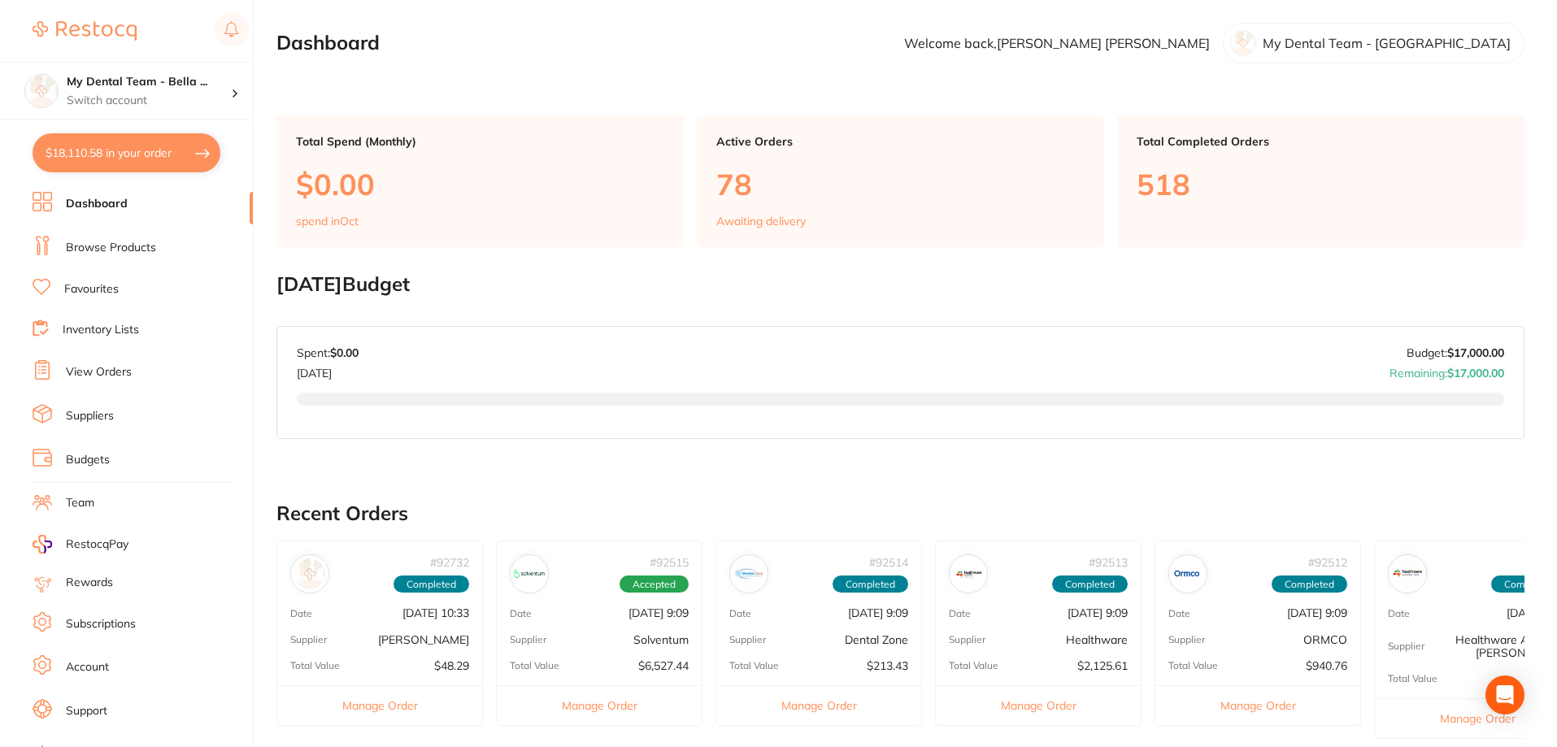
checkbox input "true"
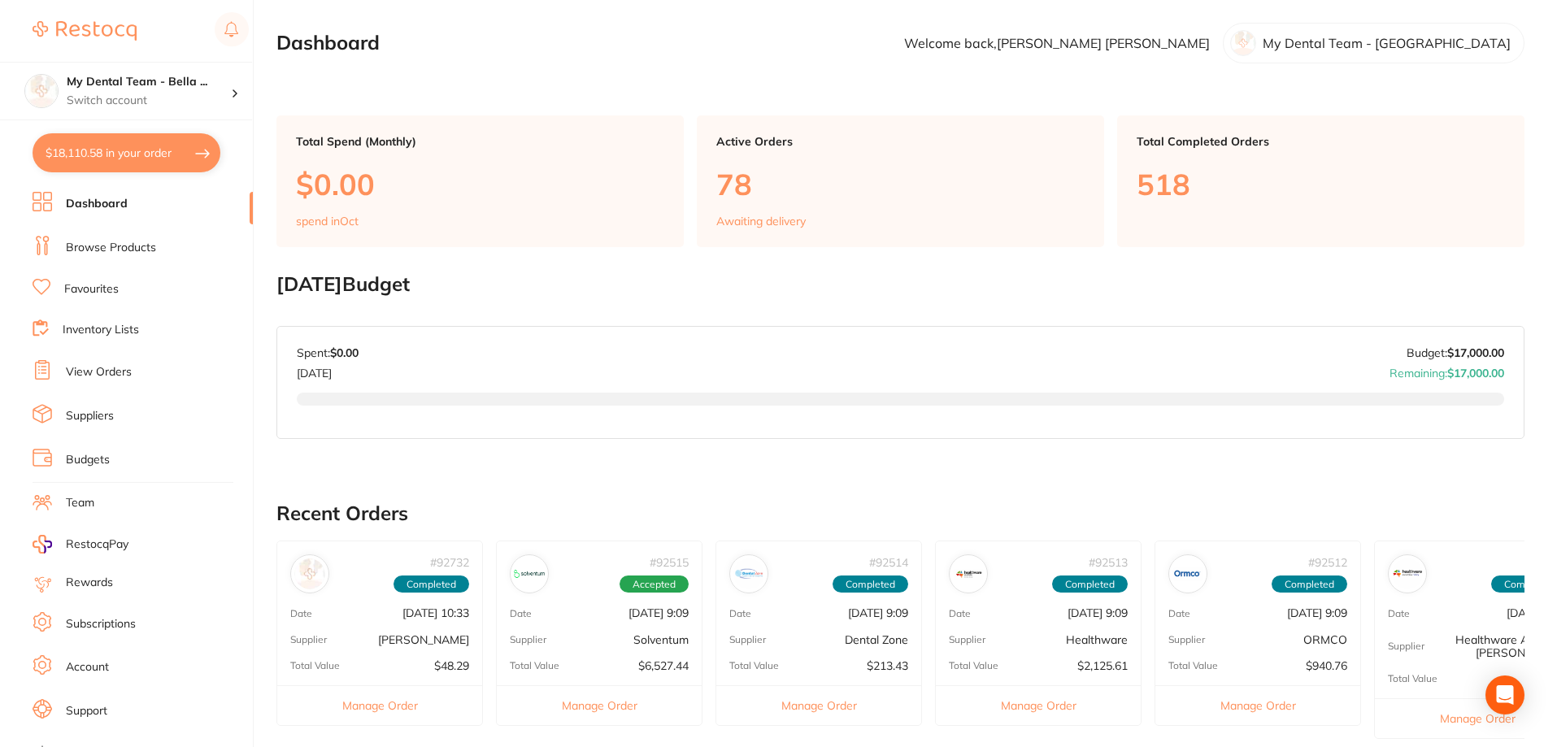
checkbox input "true"
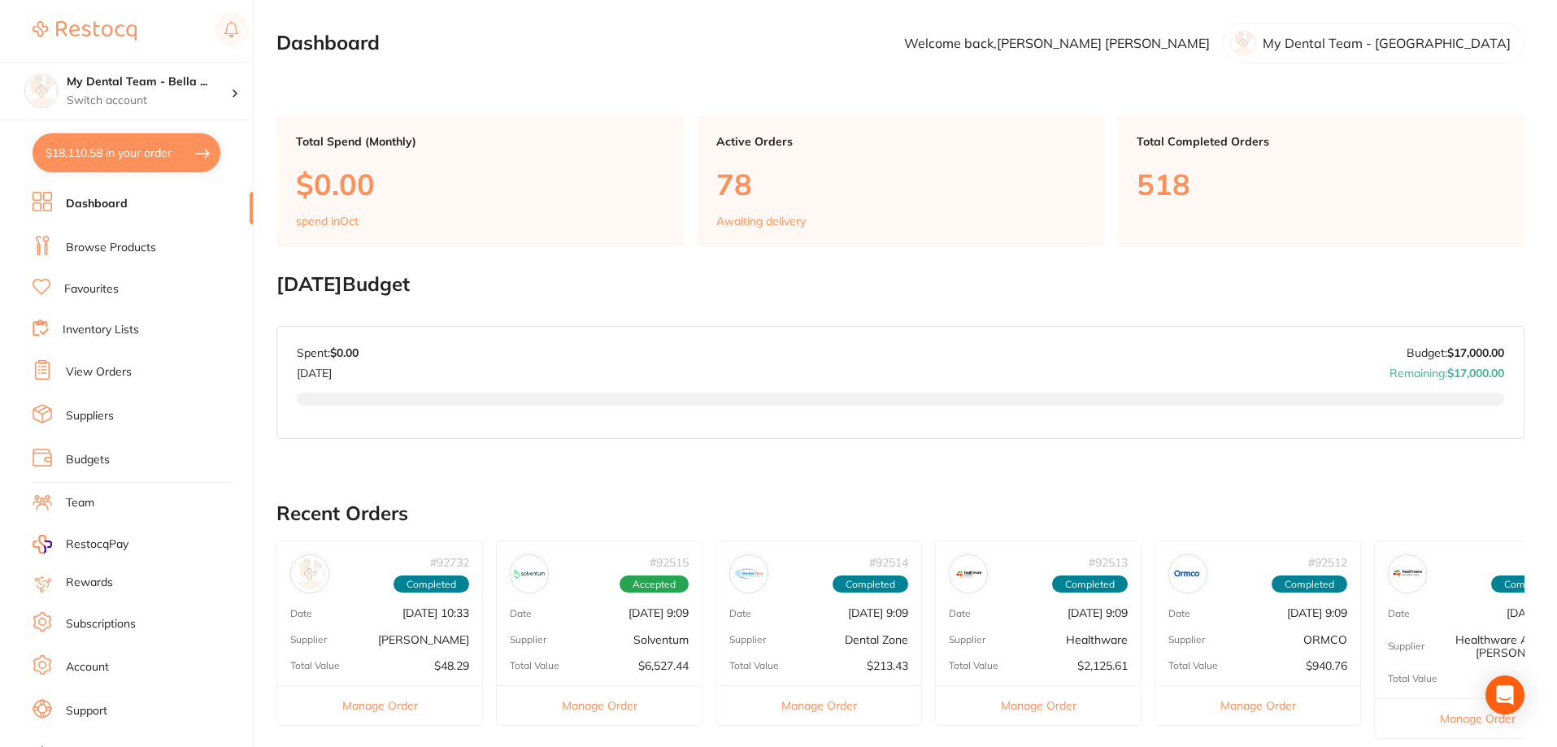
checkbox input "true"
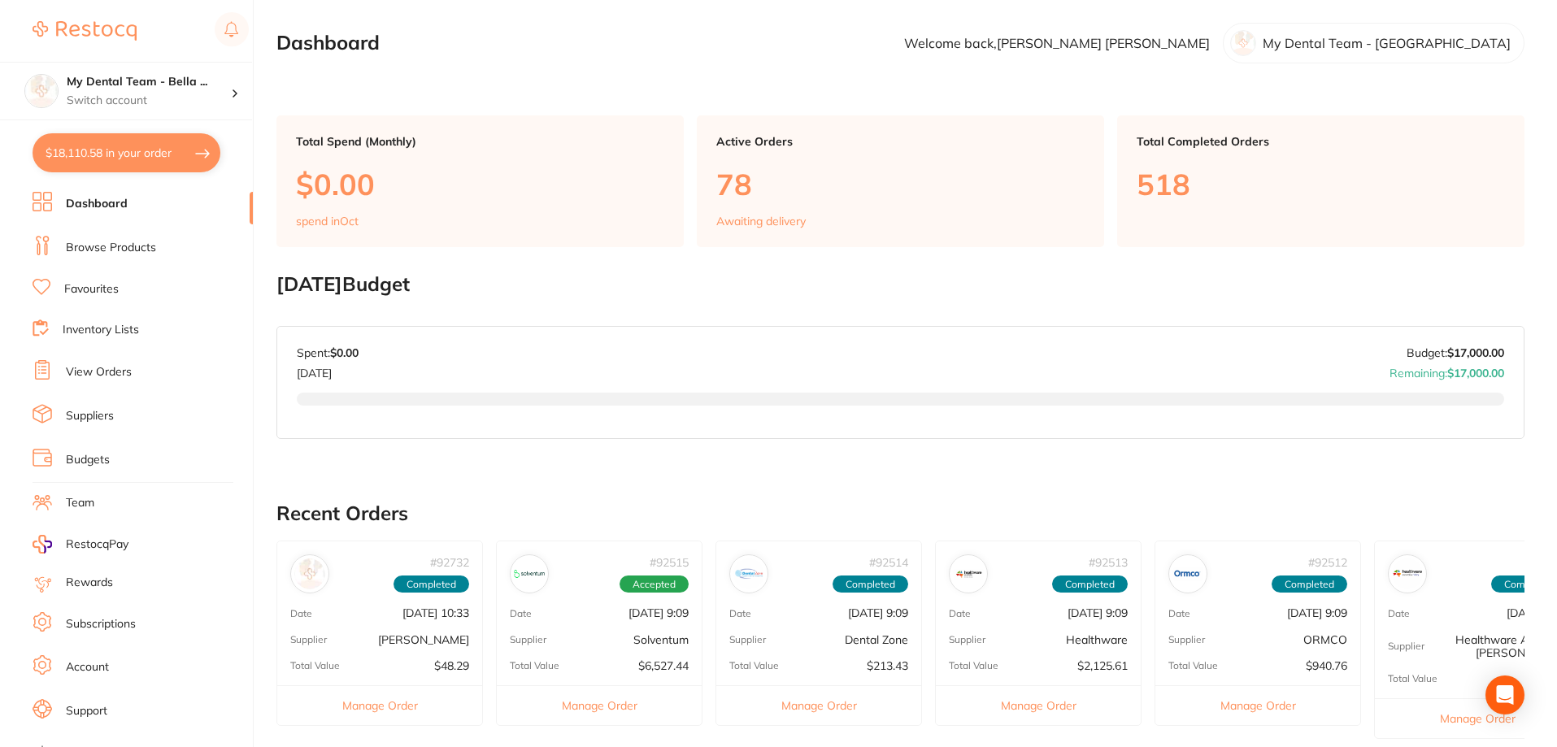
checkbox input "true"
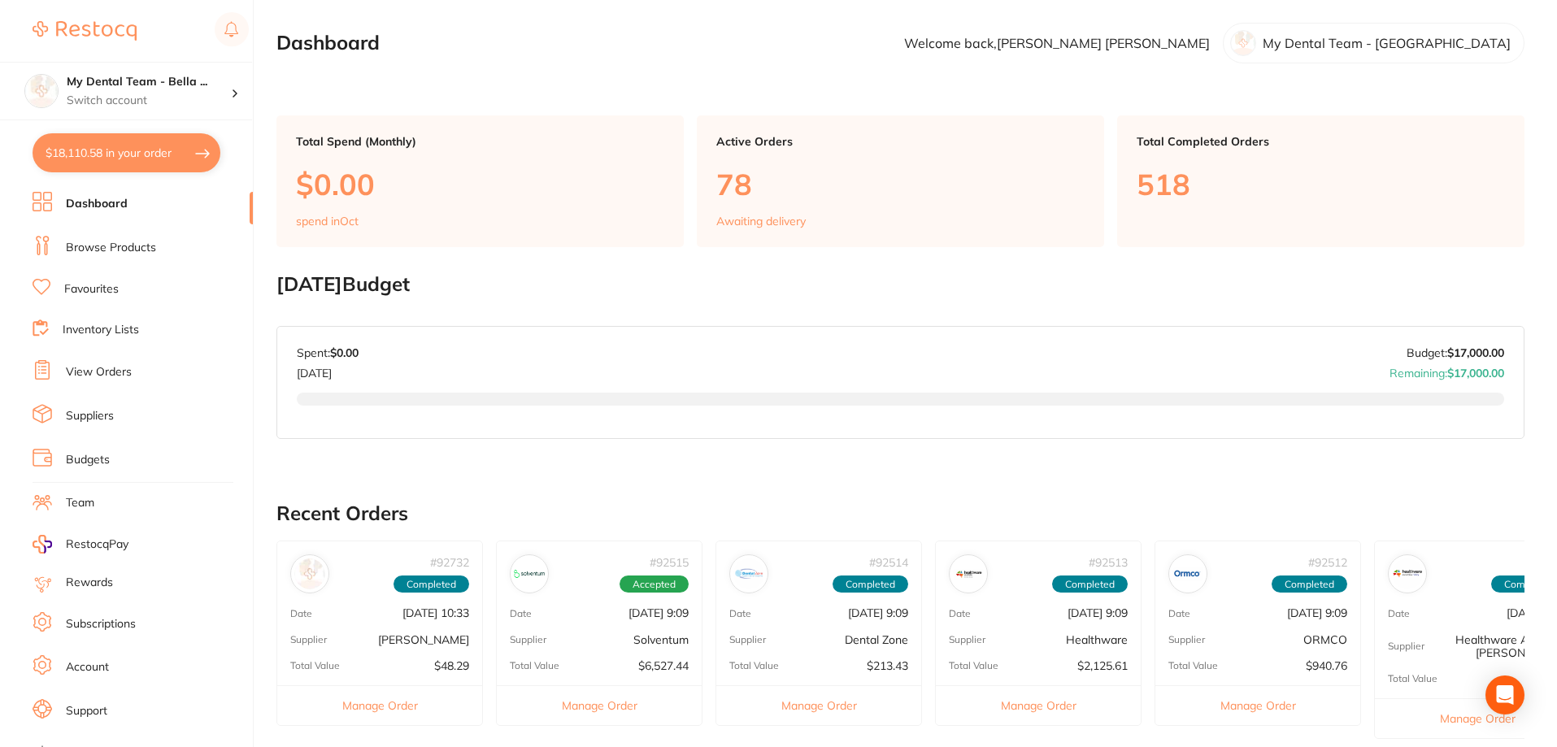
checkbox input "true"
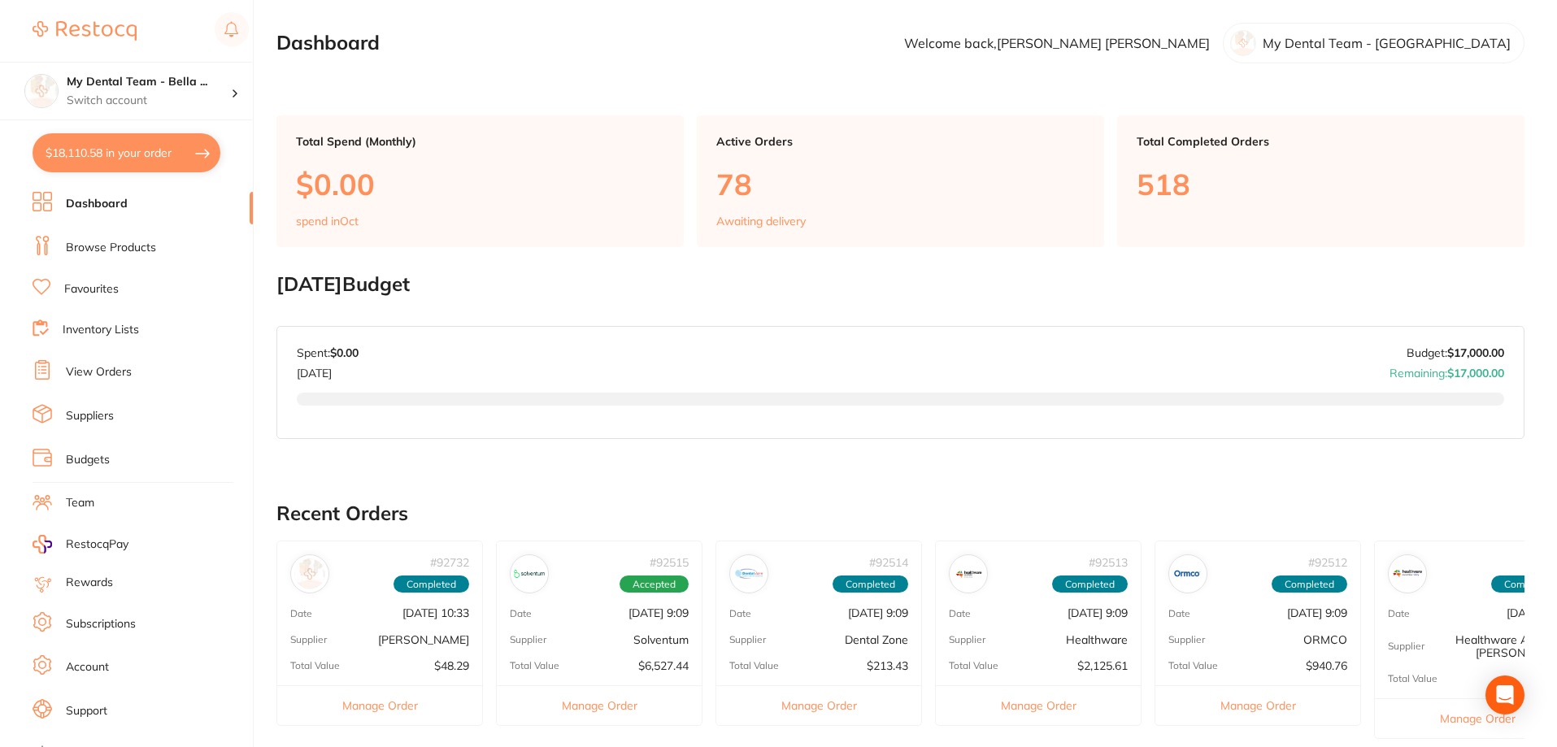
checkbox input "true"
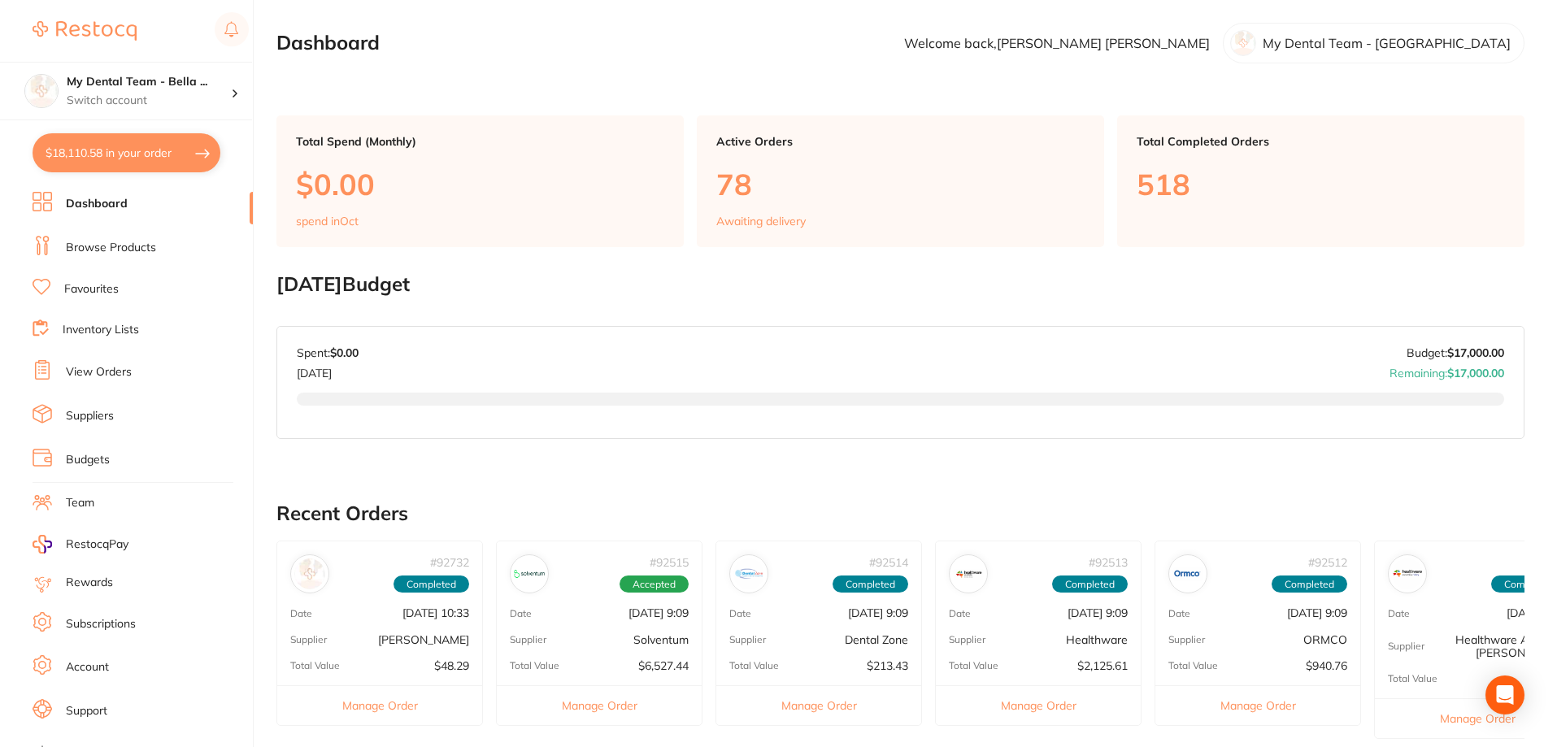
checkbox input "true"
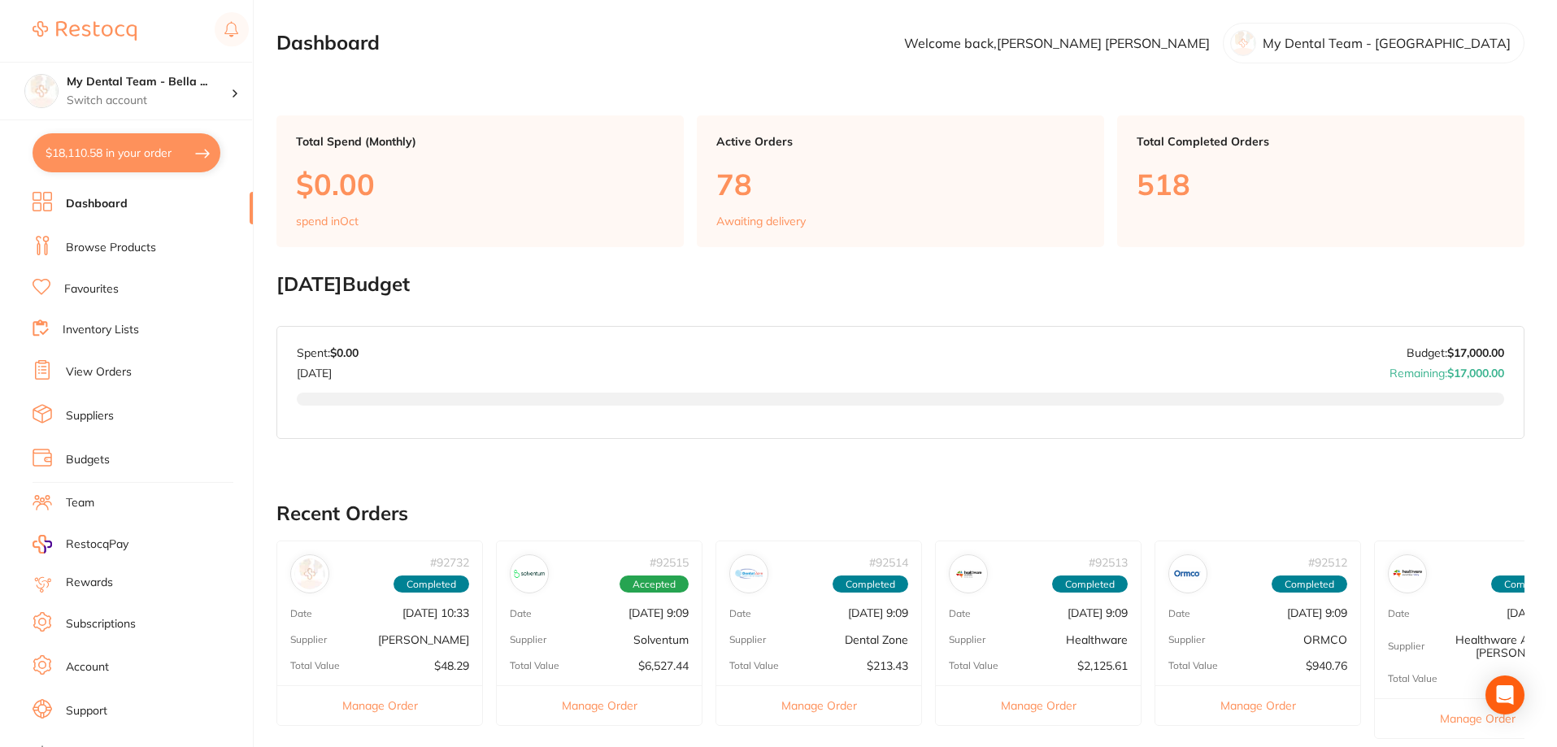
checkbox input "true"
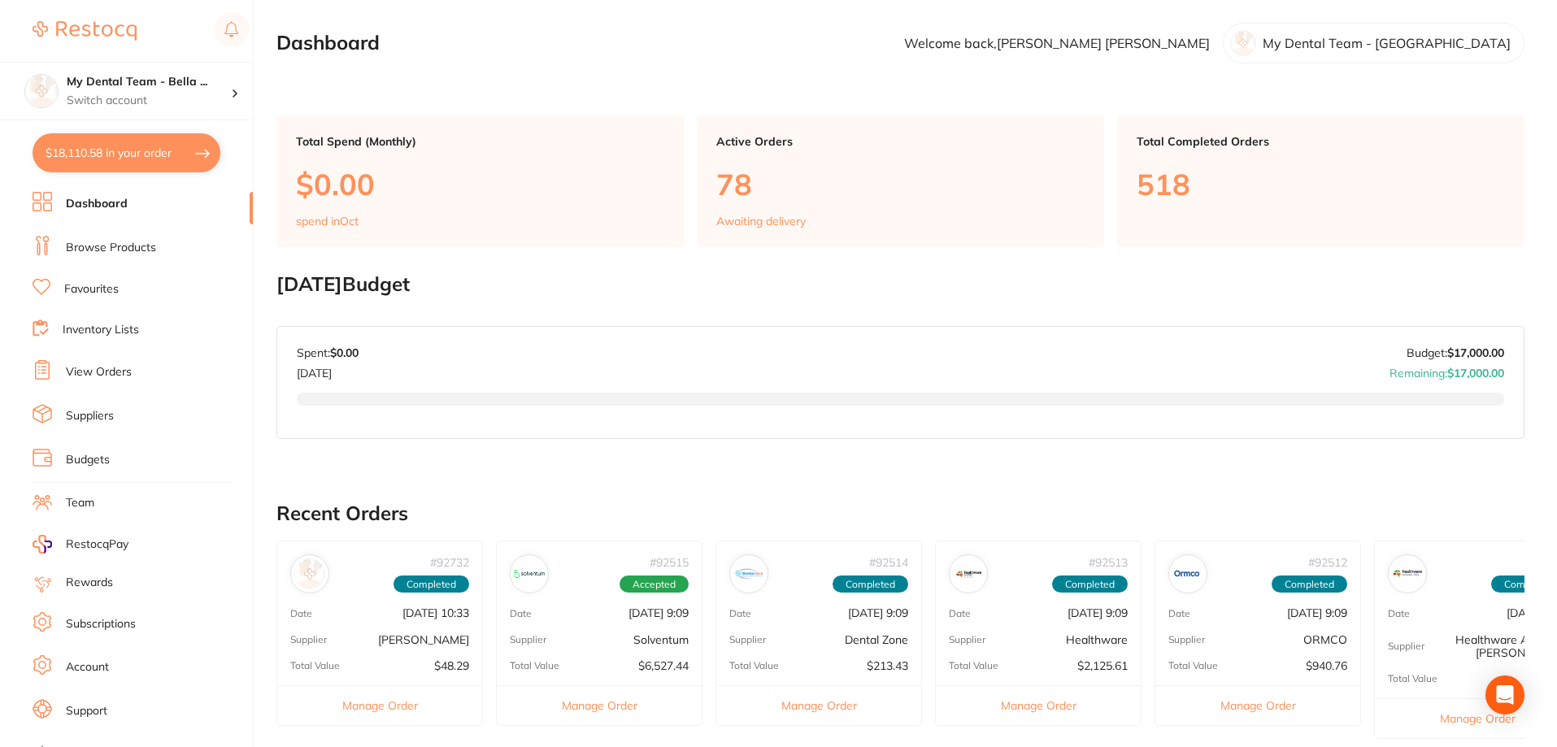
checkbox input "true"
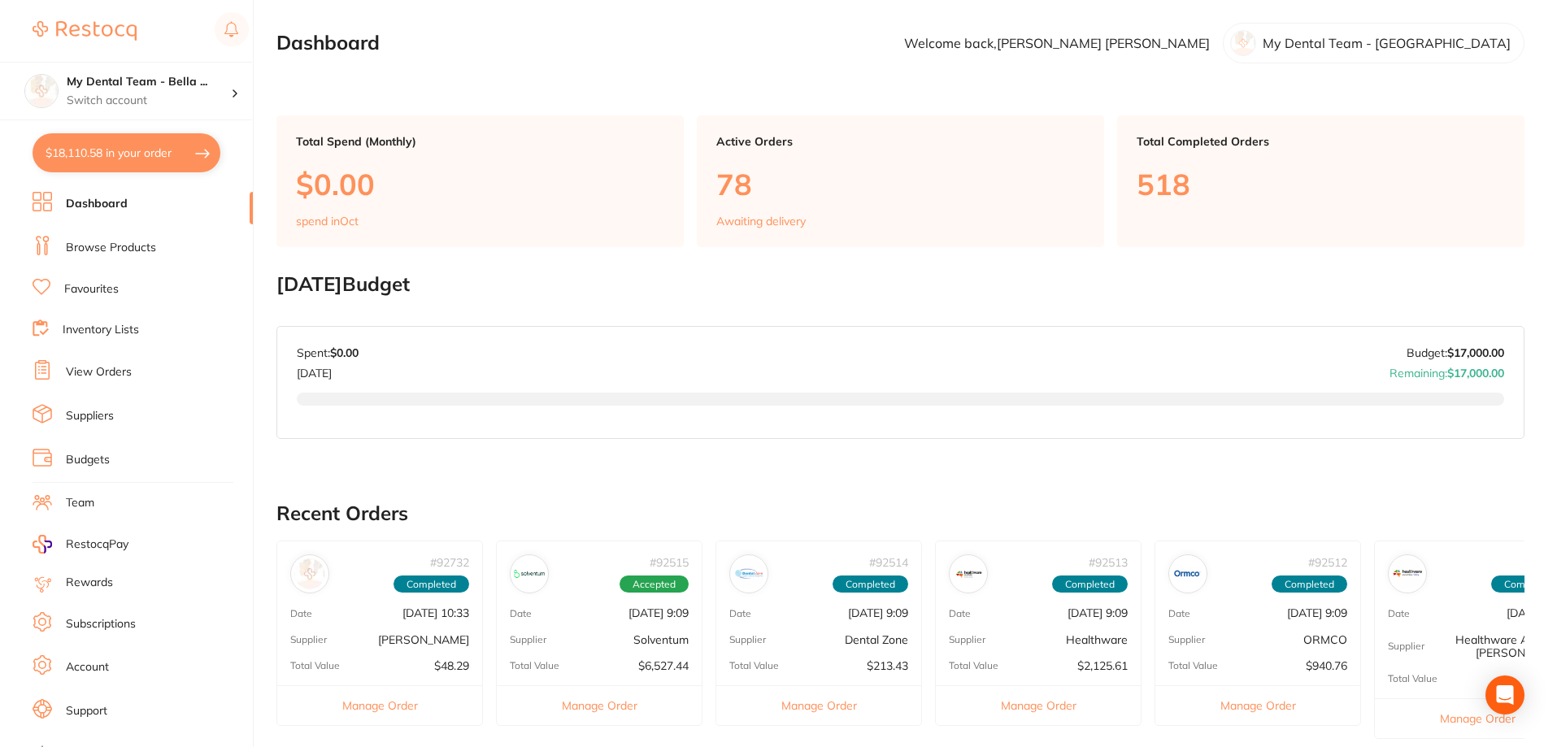
checkbox input "true"
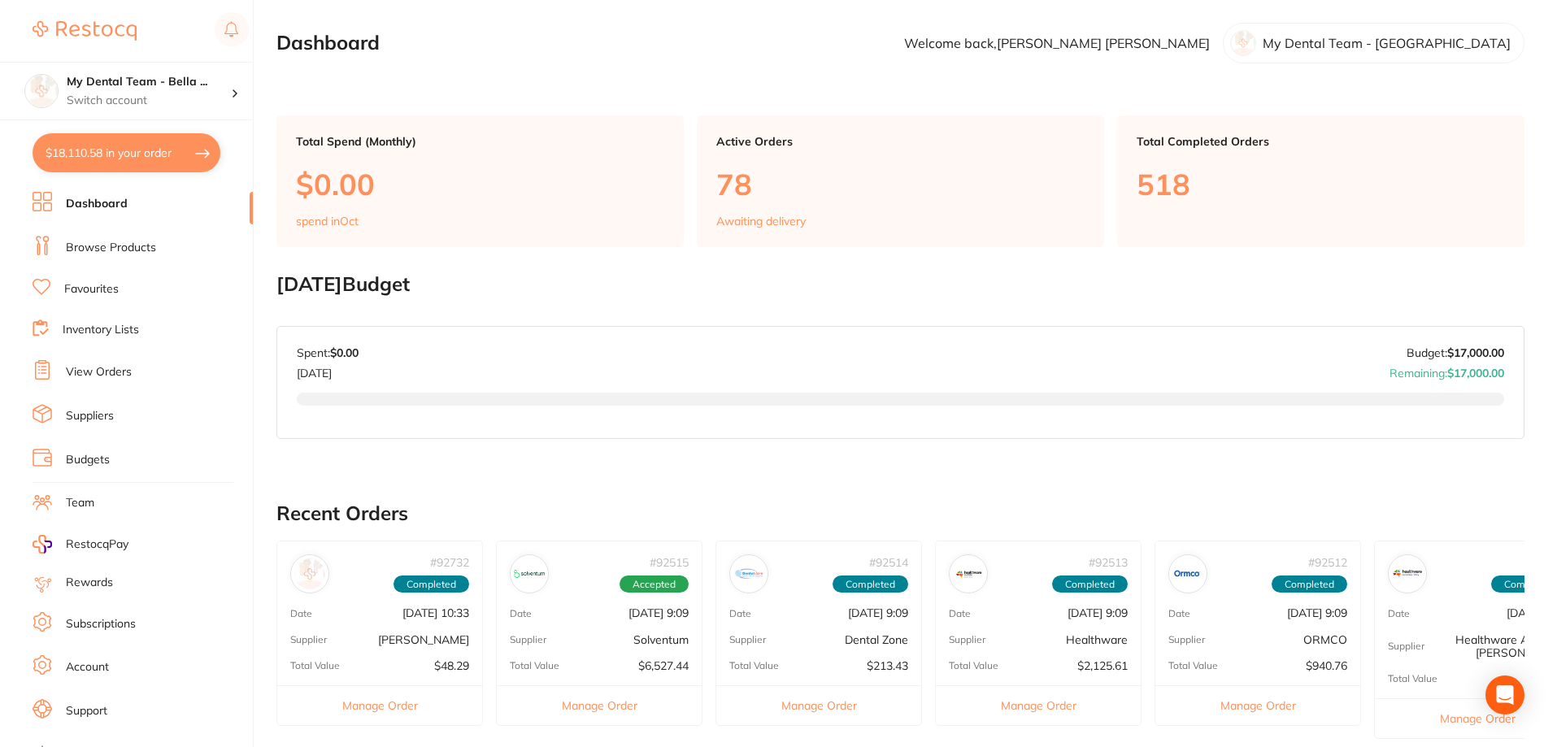
checkbox input "true"
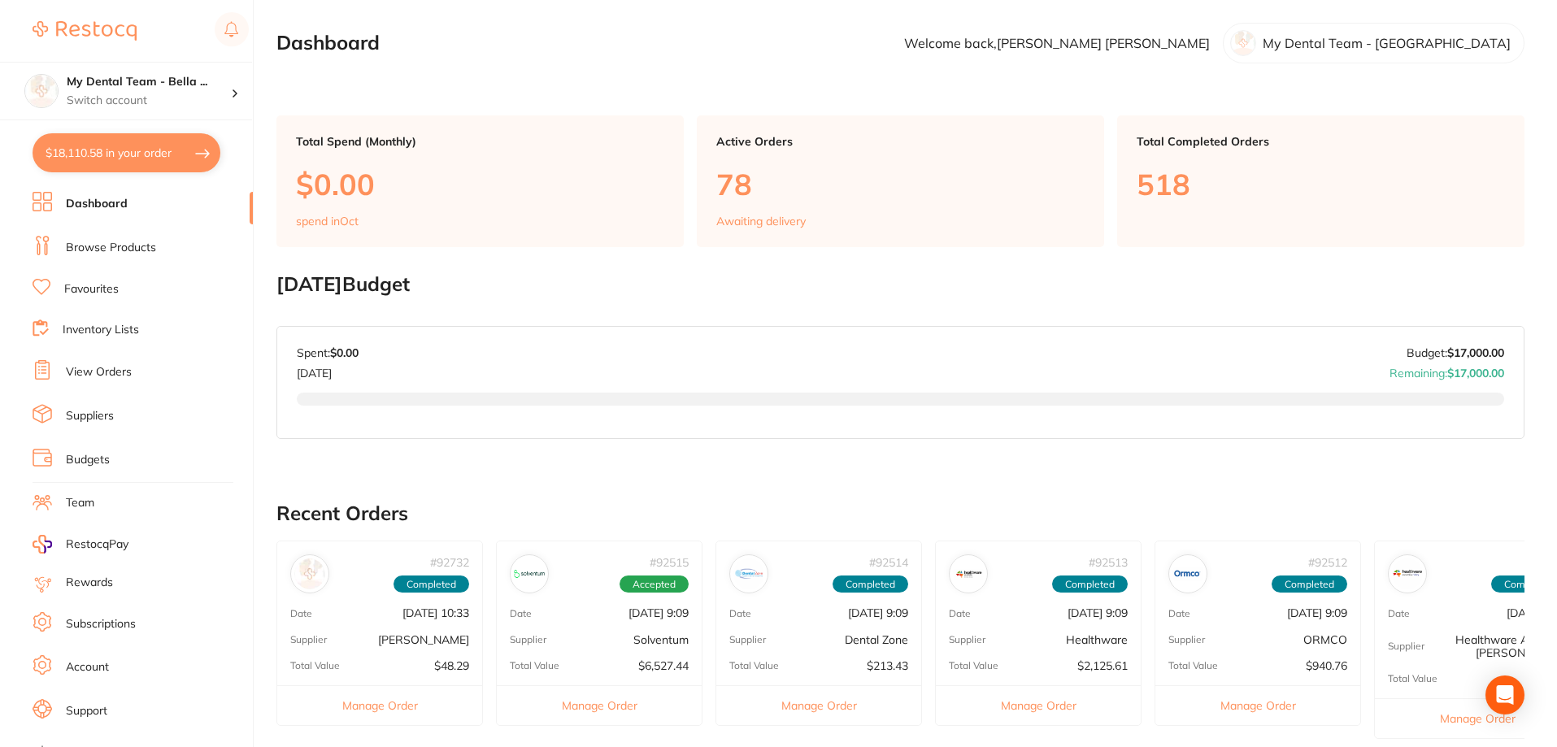
checkbox input "true"
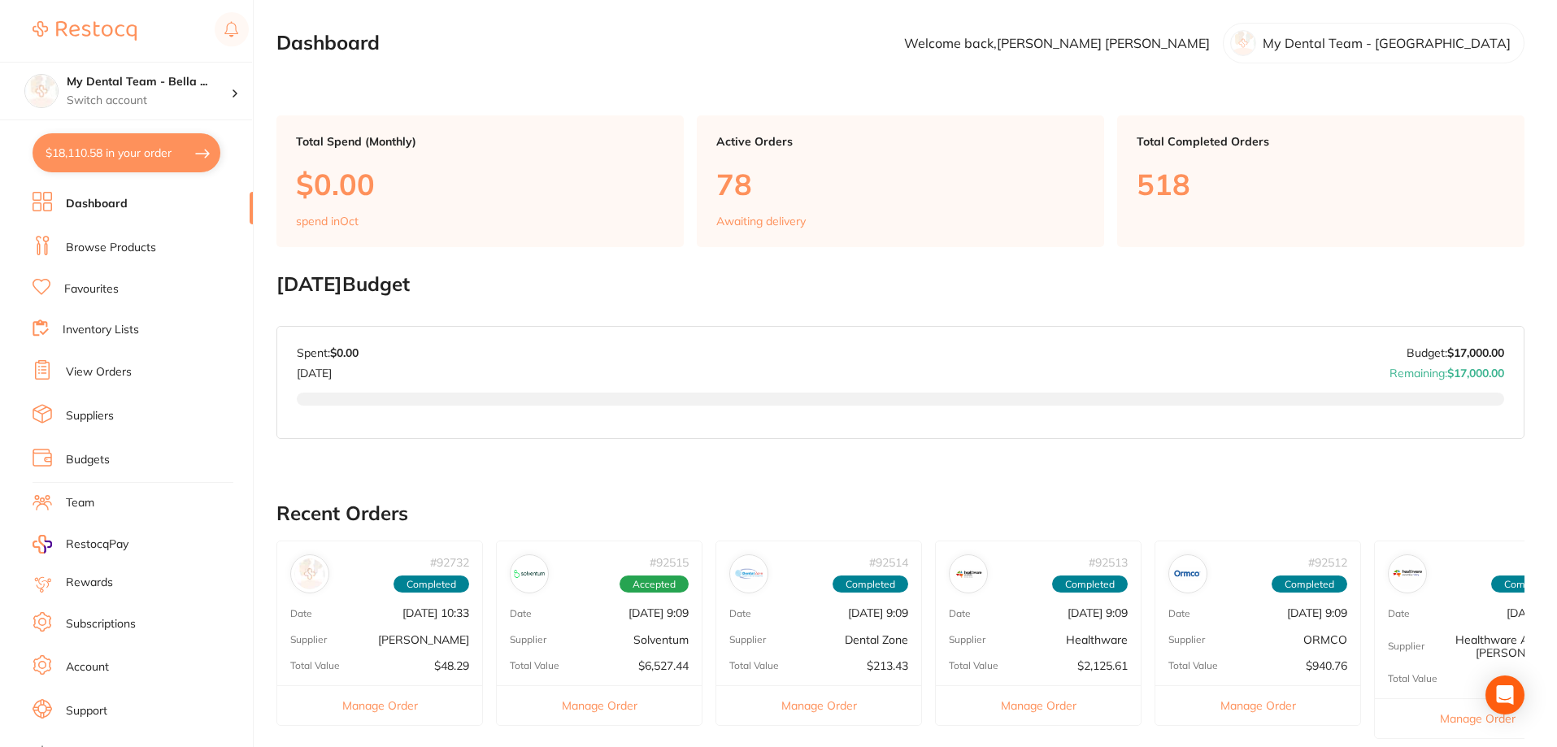
checkbox input "true"
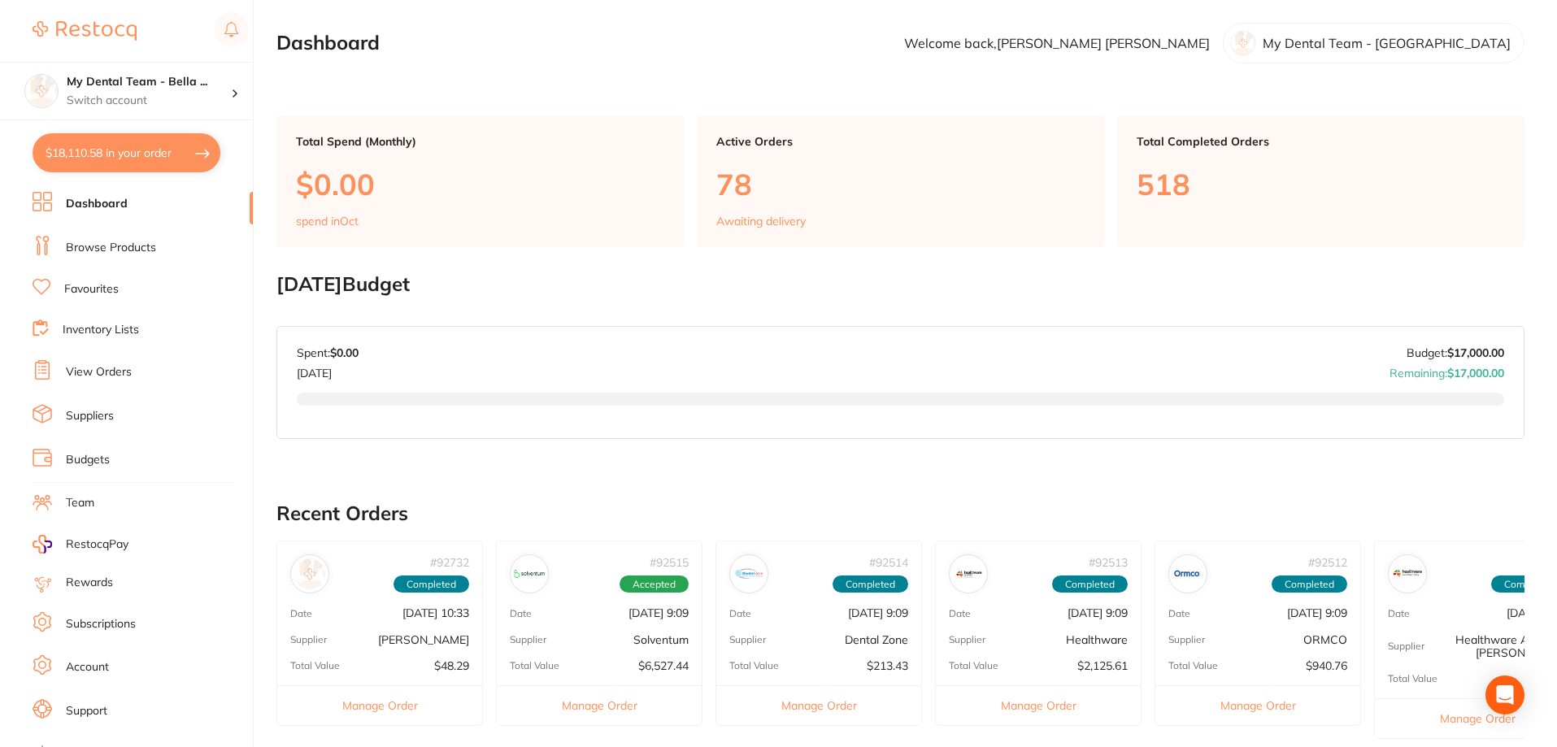
checkbox input "true"
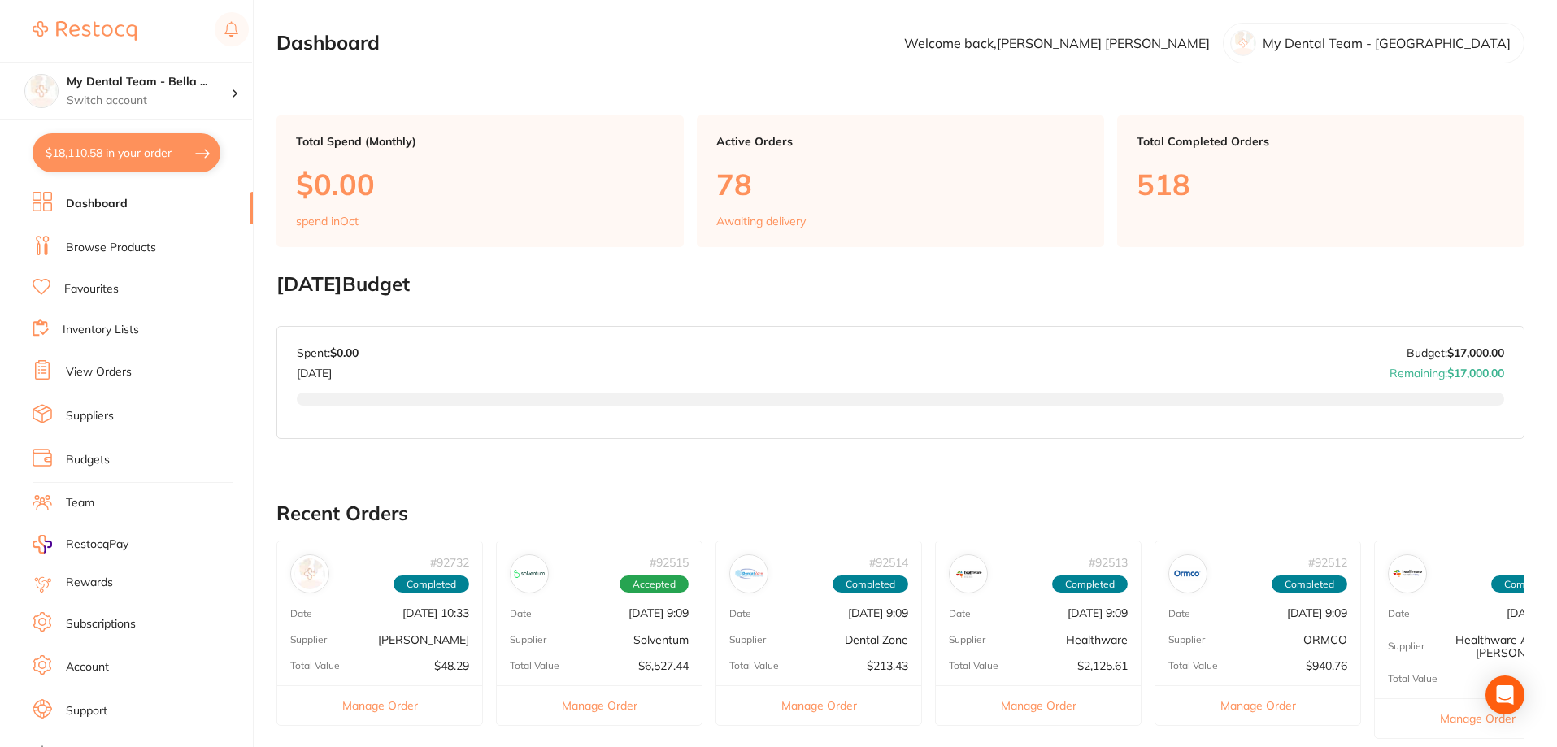
checkbox input "true"
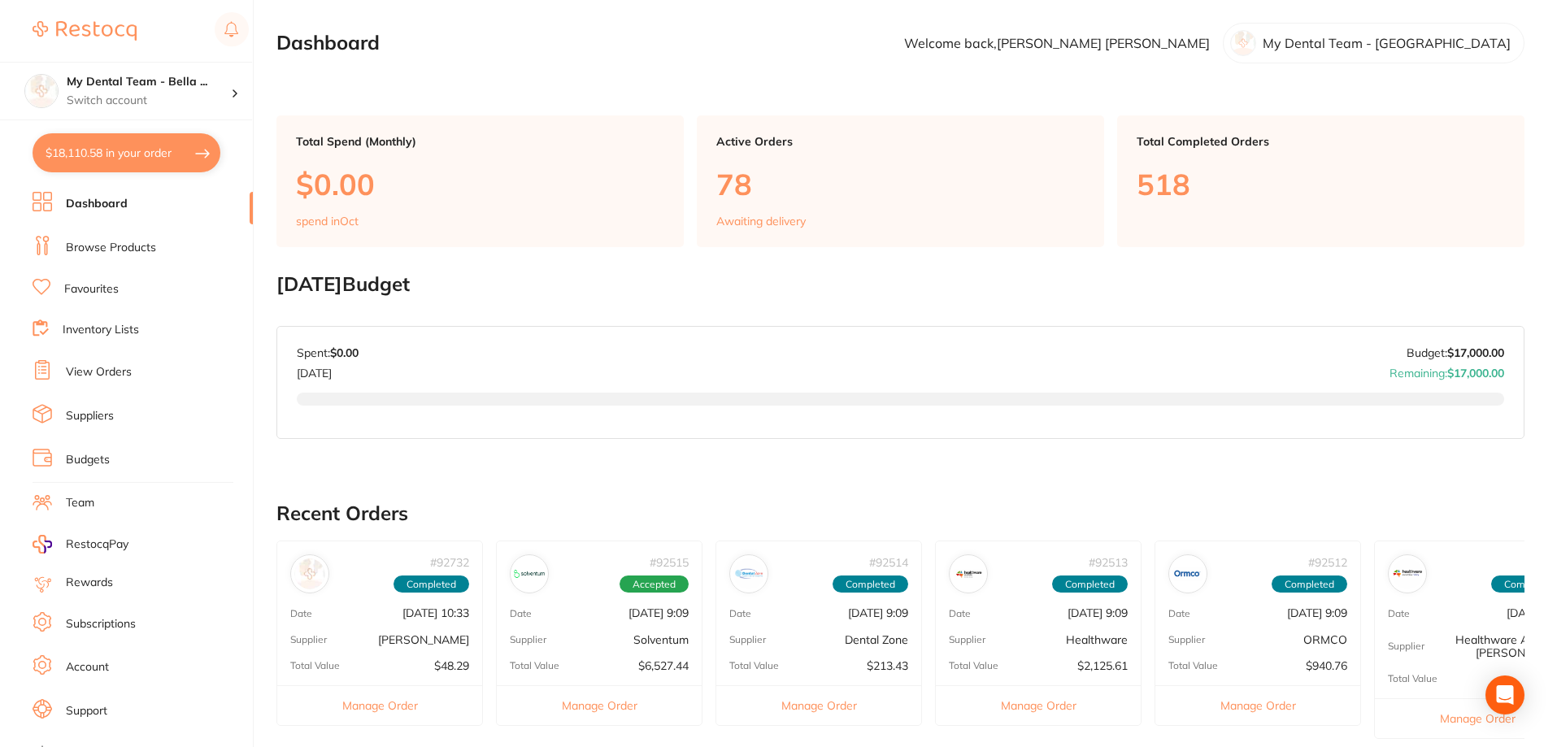
checkbox input "true"
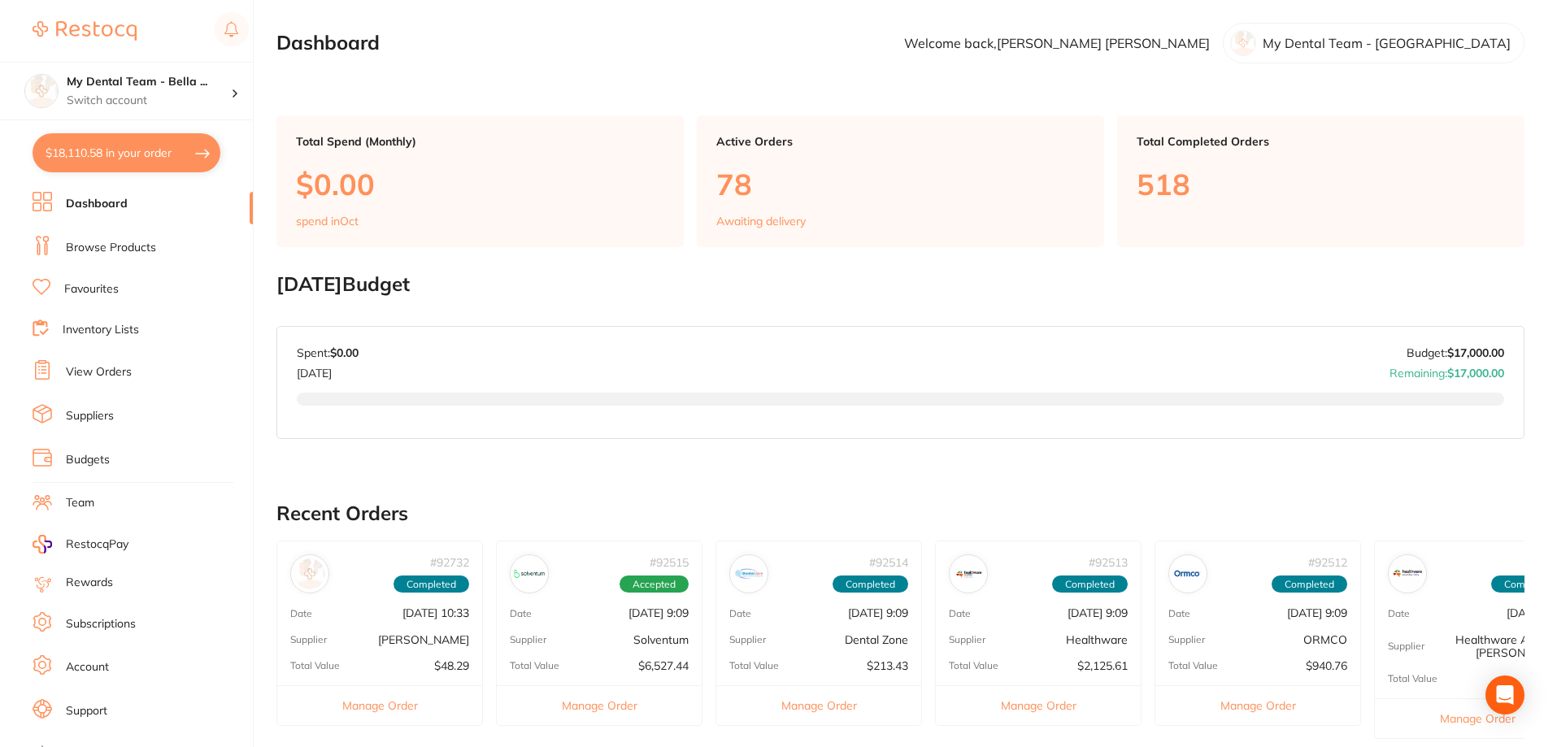
checkbox input "true"
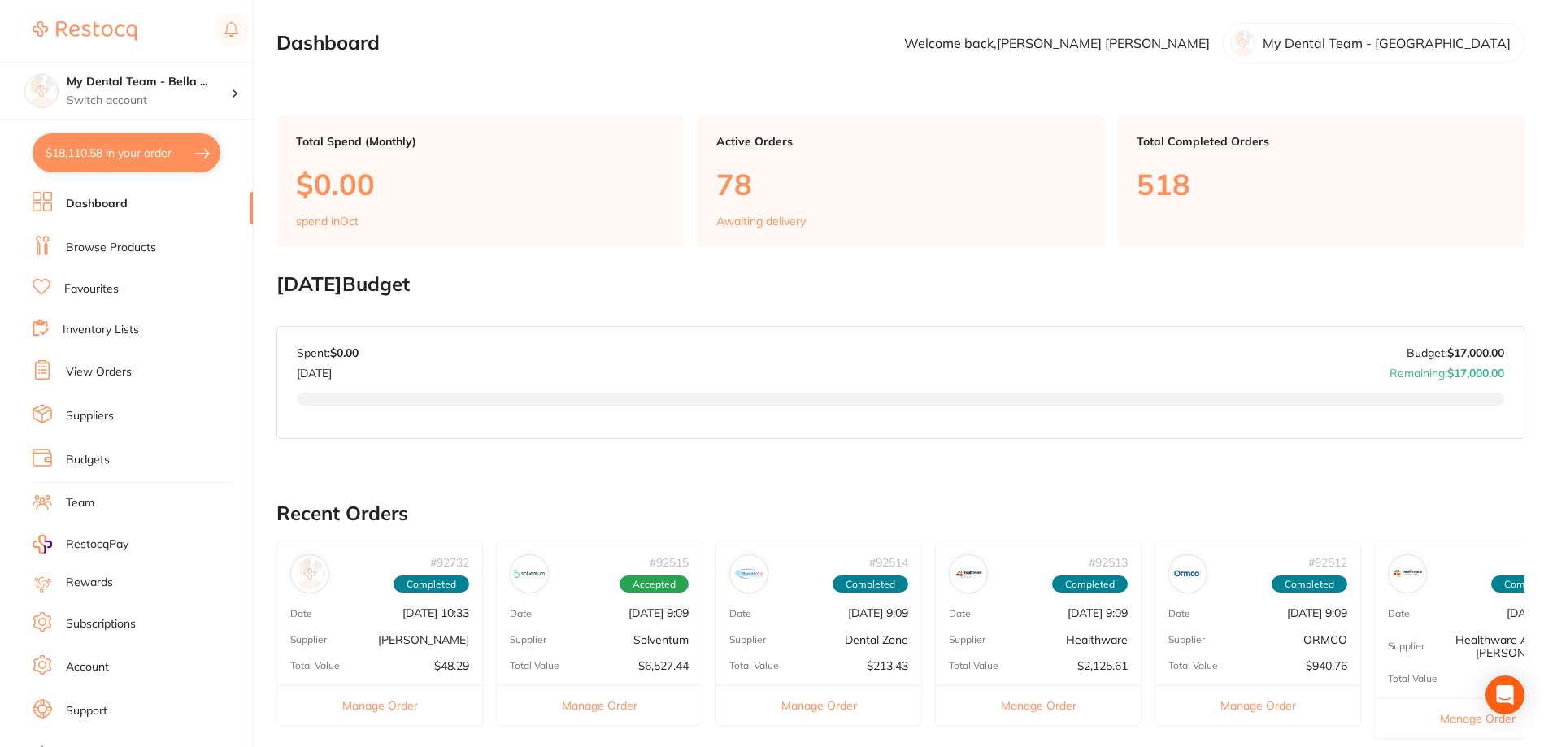
checkbox input "true"
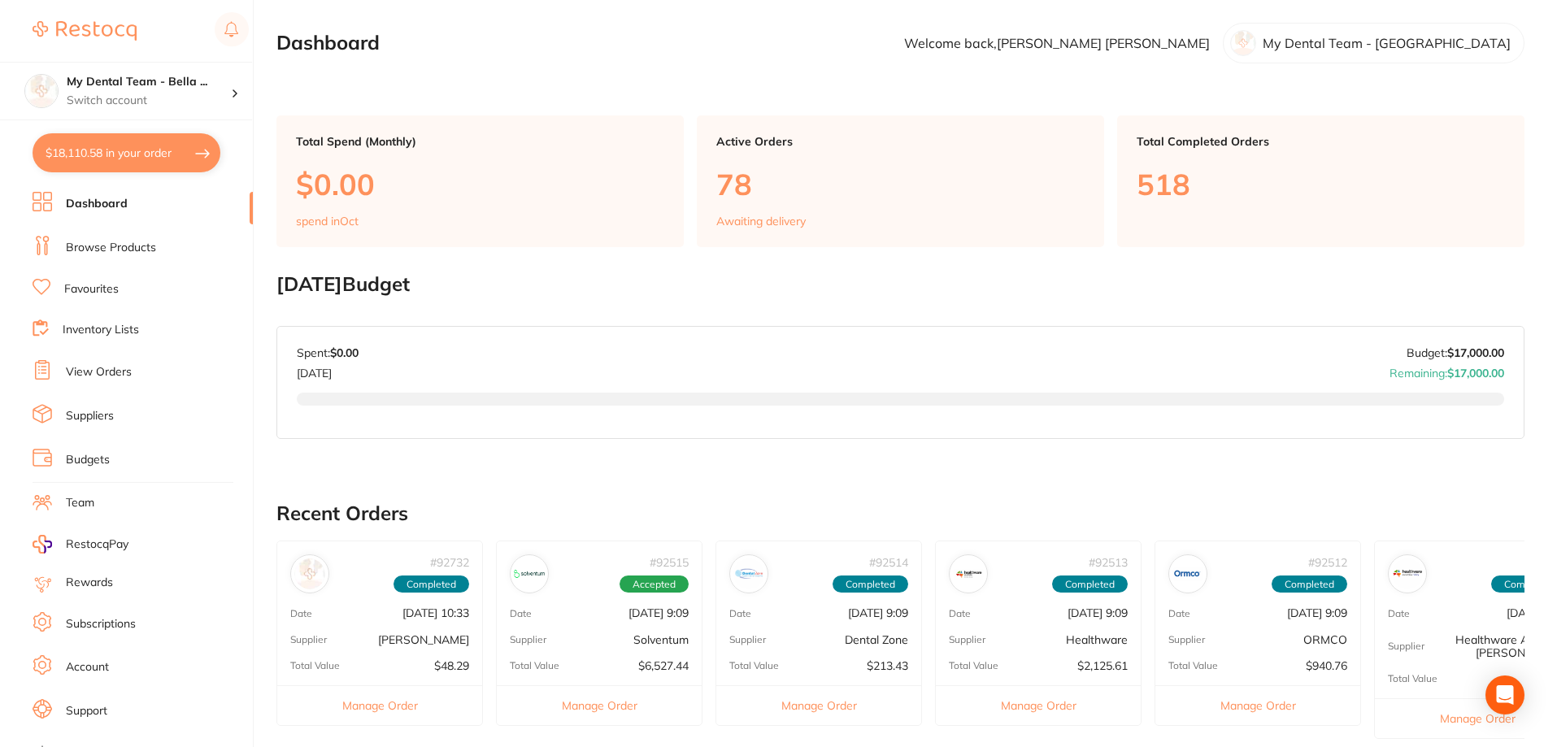
checkbox input "true"
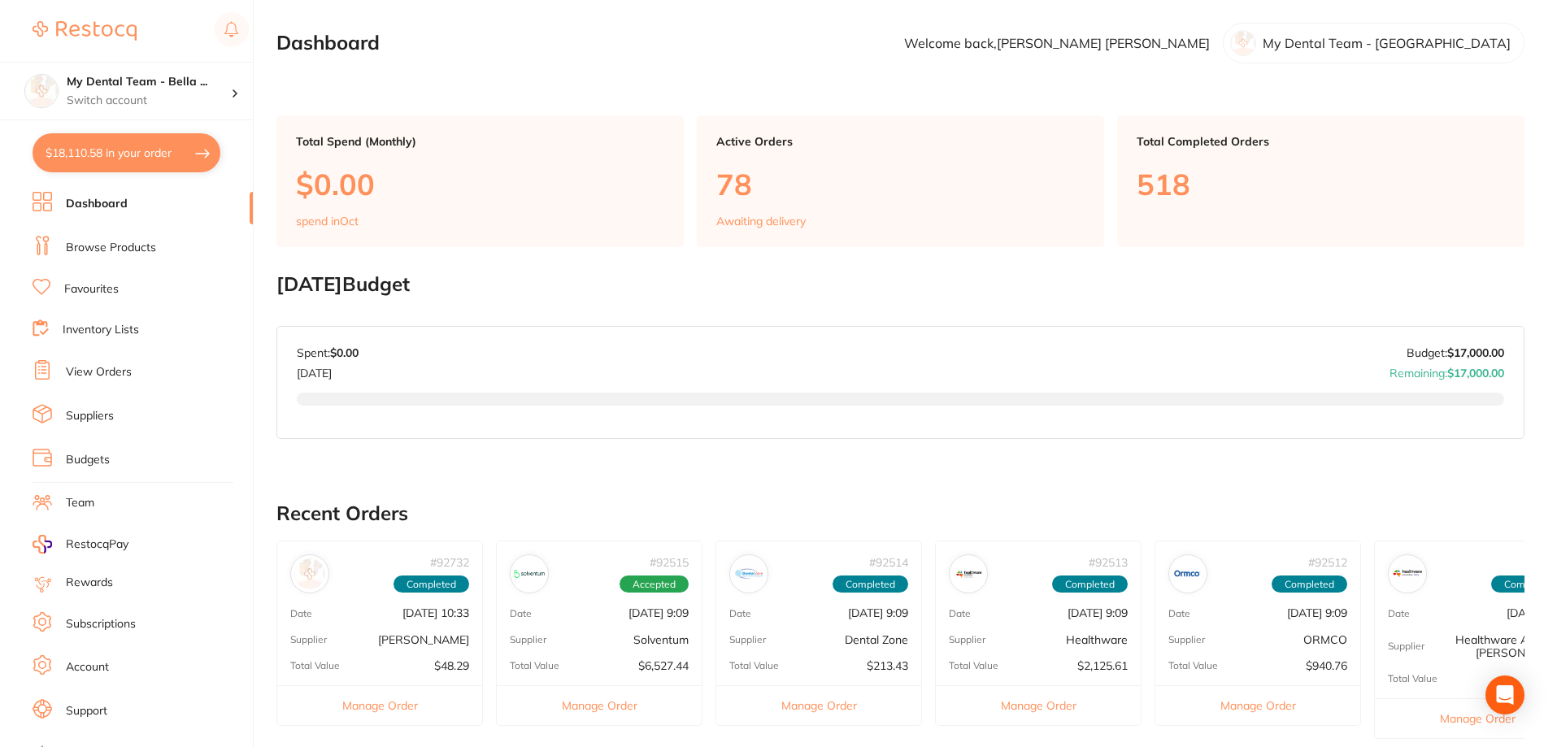
checkbox input "true"
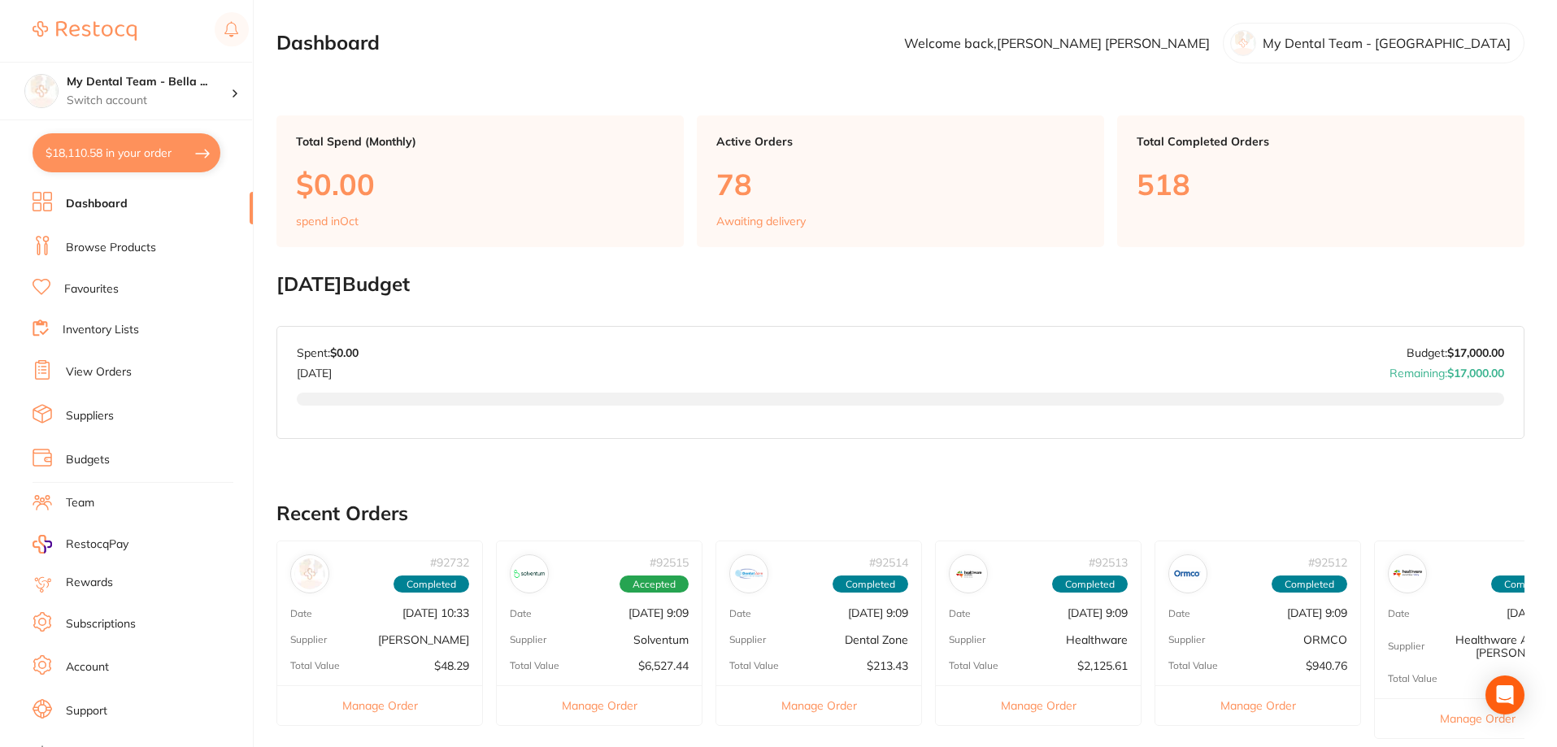
checkbox input "true"
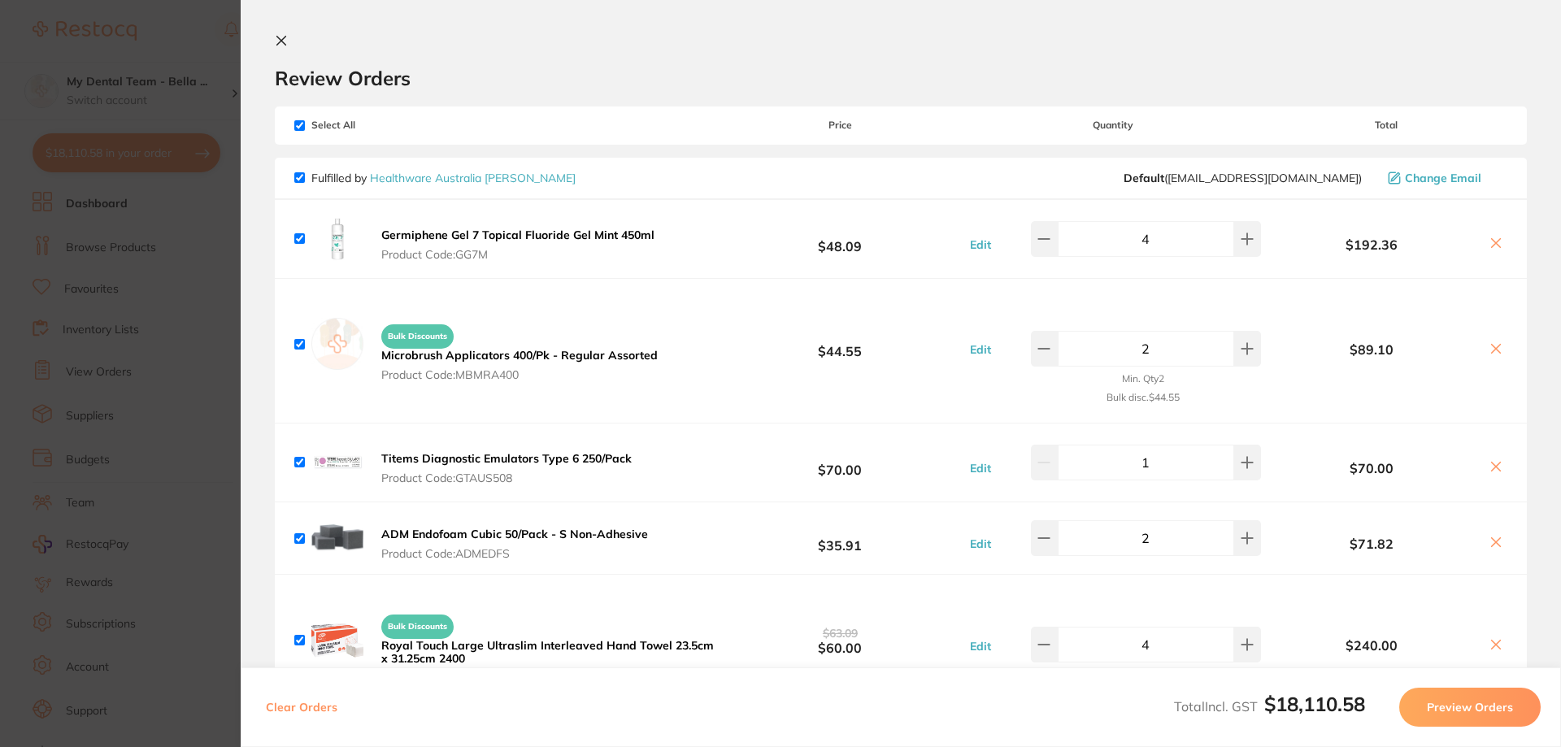
click at [281, 41] on icon at bounding box center [281, 41] width 9 height 9
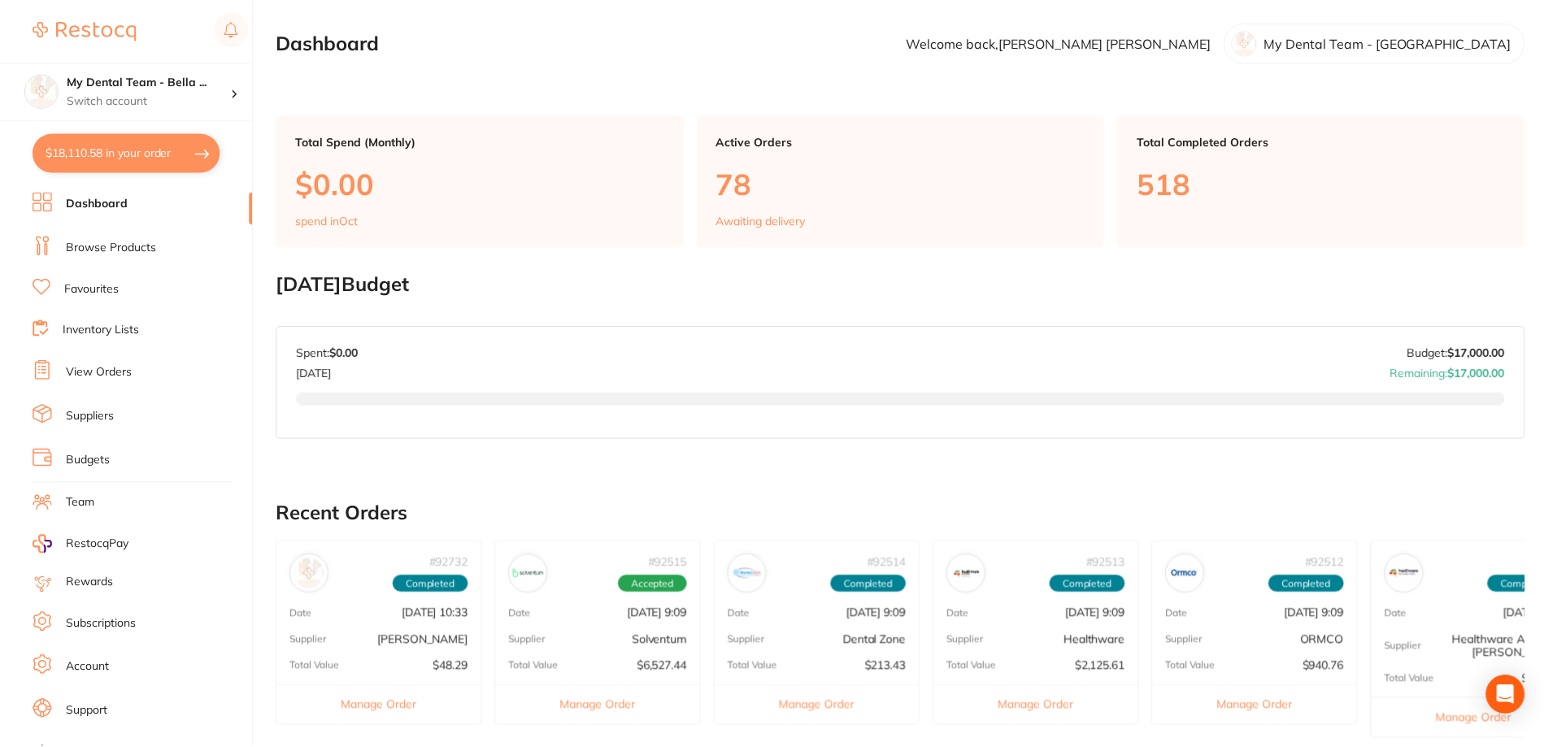
scroll to position [471, 0]
